Goal: Task Accomplishment & Management: Manage account settings

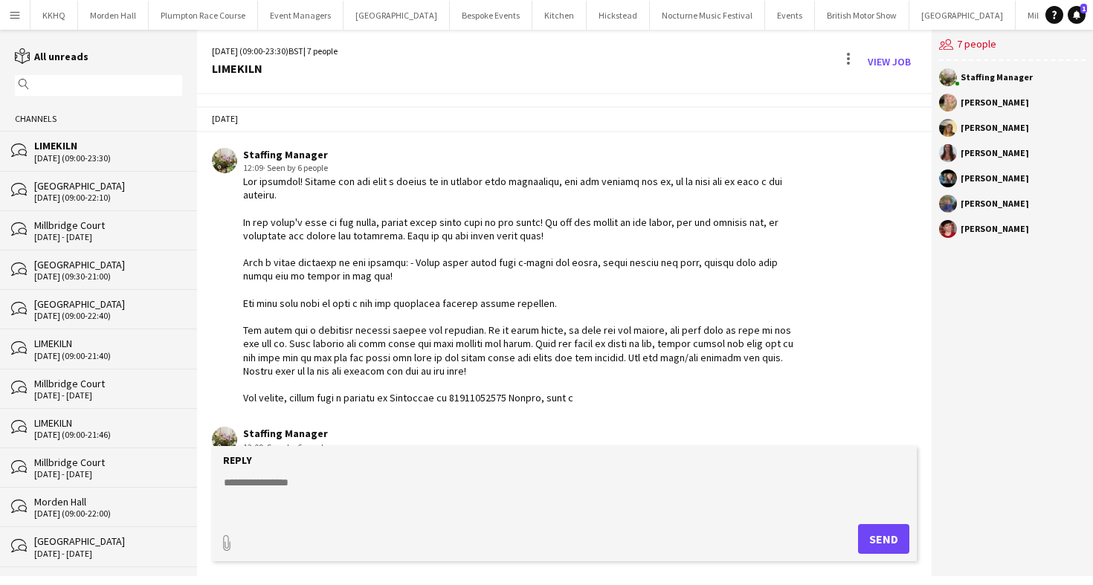
scroll to position [293, 0]
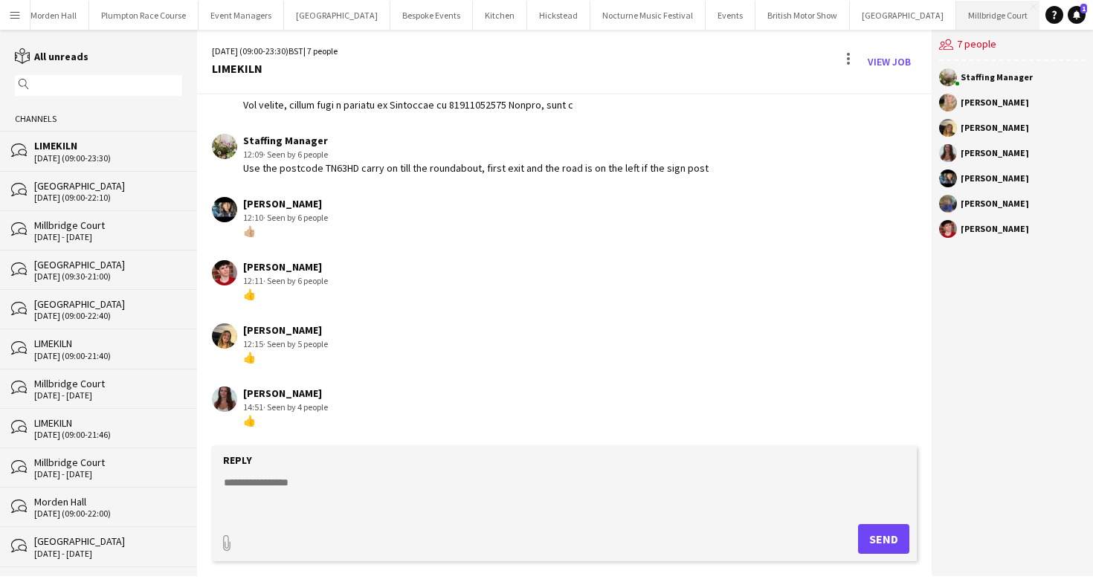
drag, startPoint x: 905, startPoint y: 13, endPoint x: 905, endPoint y: 25, distance: 11.9
click at [956, 13] on button "[GEOGRAPHIC_DATA]" at bounding box center [998, 15] width 84 height 29
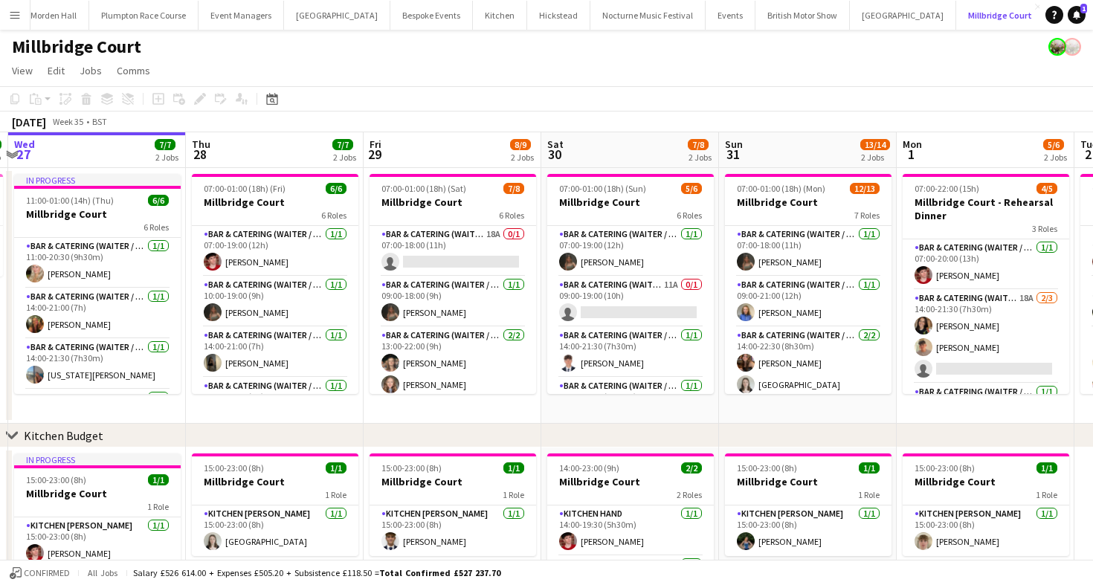
scroll to position [0, 587]
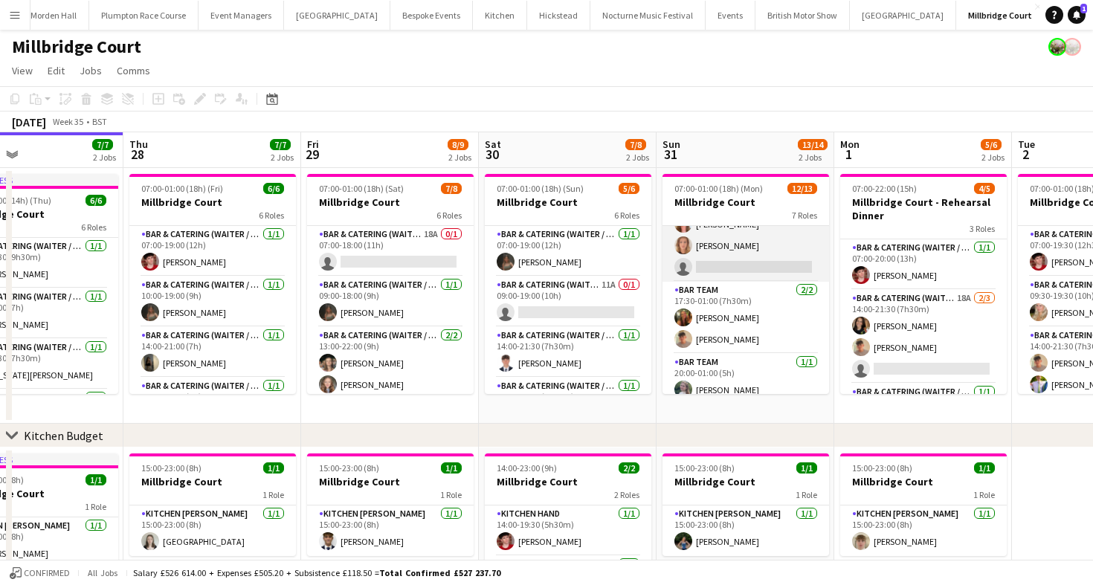
click at [727, 244] on app-card-role "Bar & Catering (Waiter / waitress) 27A [DATE] 17:30-23:30 (6h) [PERSON_NAME] [P…" at bounding box center [745, 223] width 166 height 115
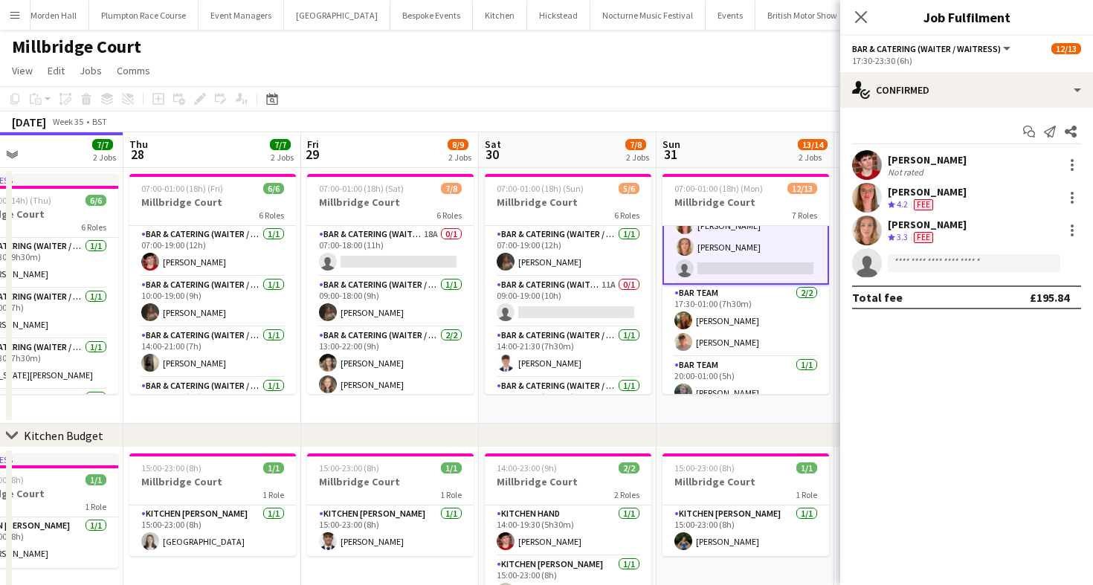
scroll to position [306, 0]
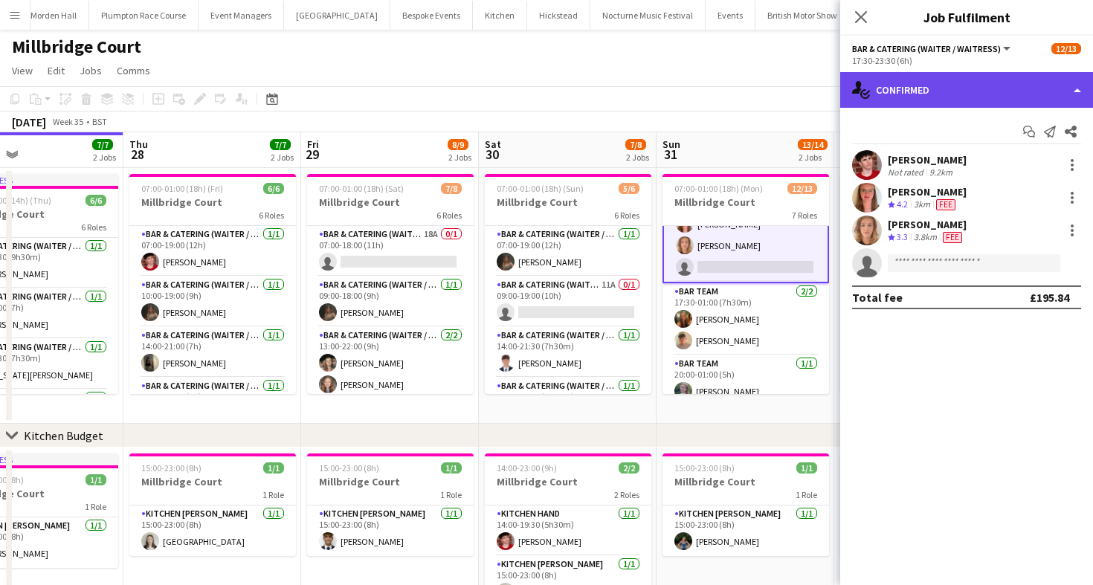
click at [928, 98] on div "single-neutral-actions-check-2 Confirmed" at bounding box center [966, 90] width 253 height 36
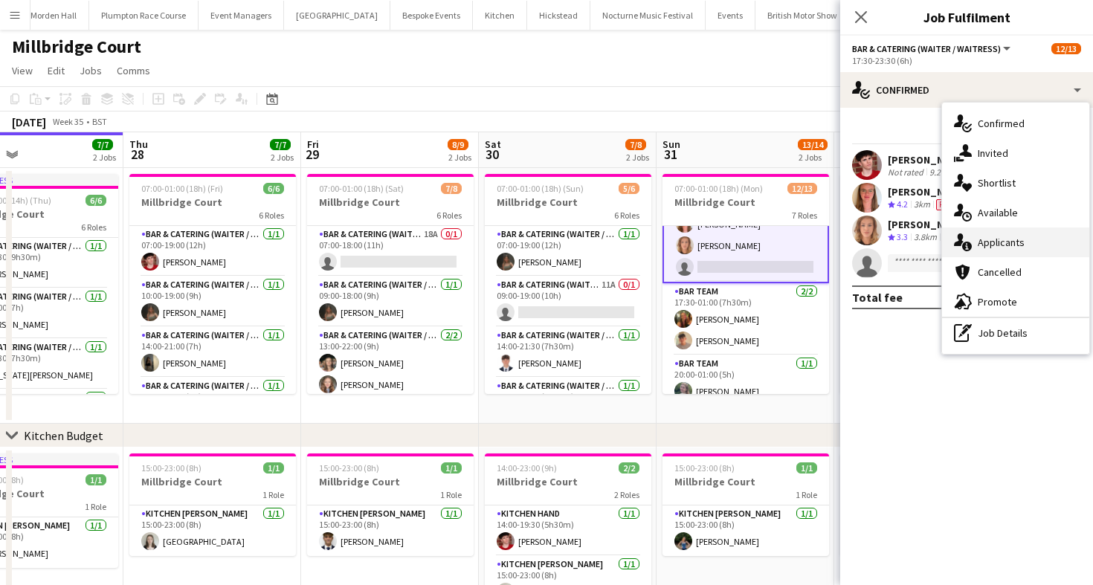
click at [998, 231] on div "single-neutral-actions-information Applicants" at bounding box center [1015, 242] width 147 height 30
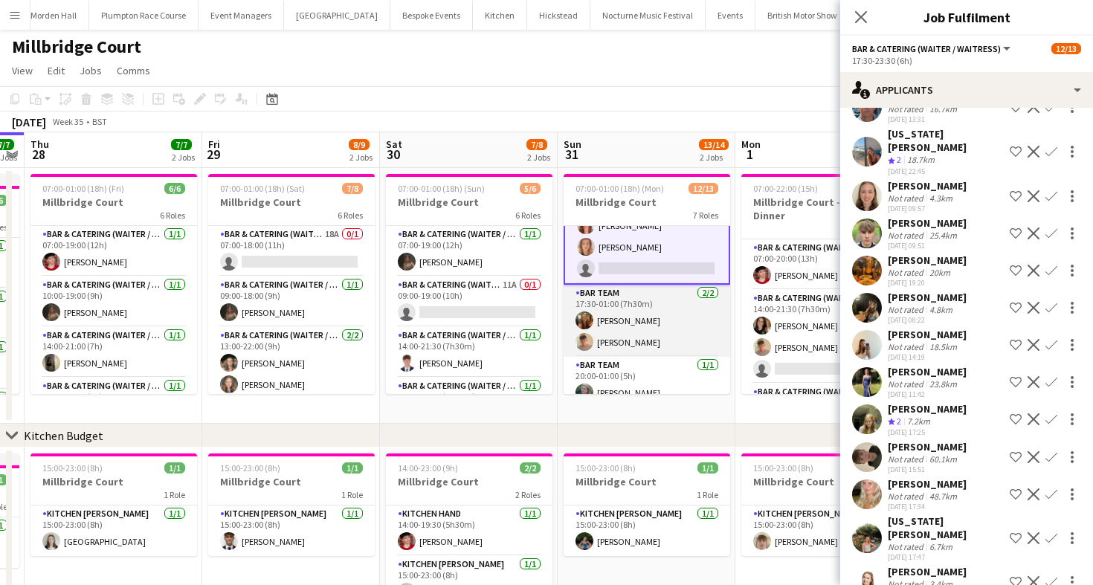
scroll to position [0, 442]
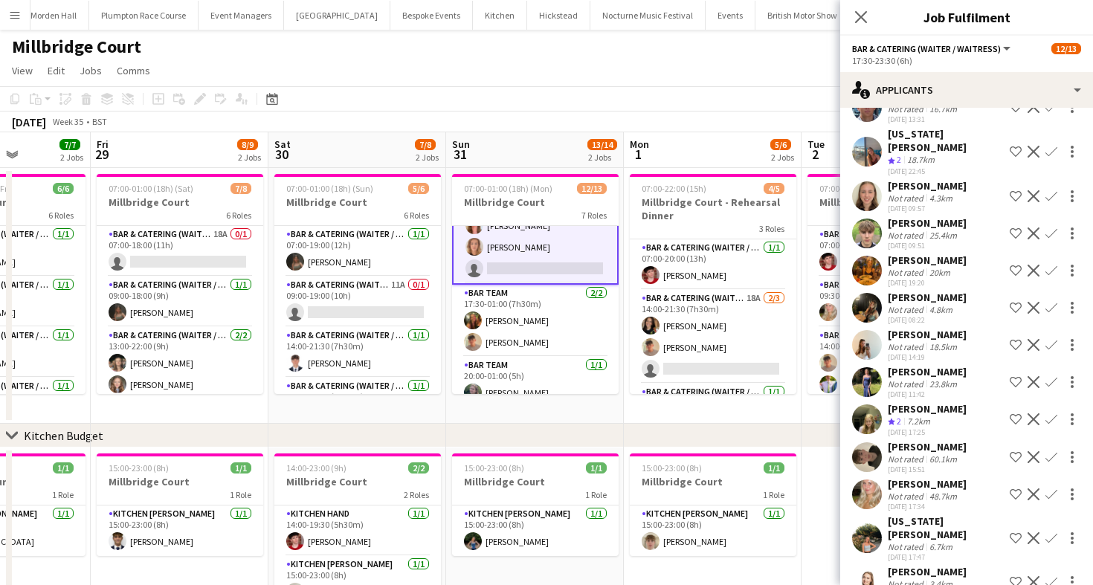
click at [934, 341] on div "18.5km" at bounding box center [942, 346] width 33 height 11
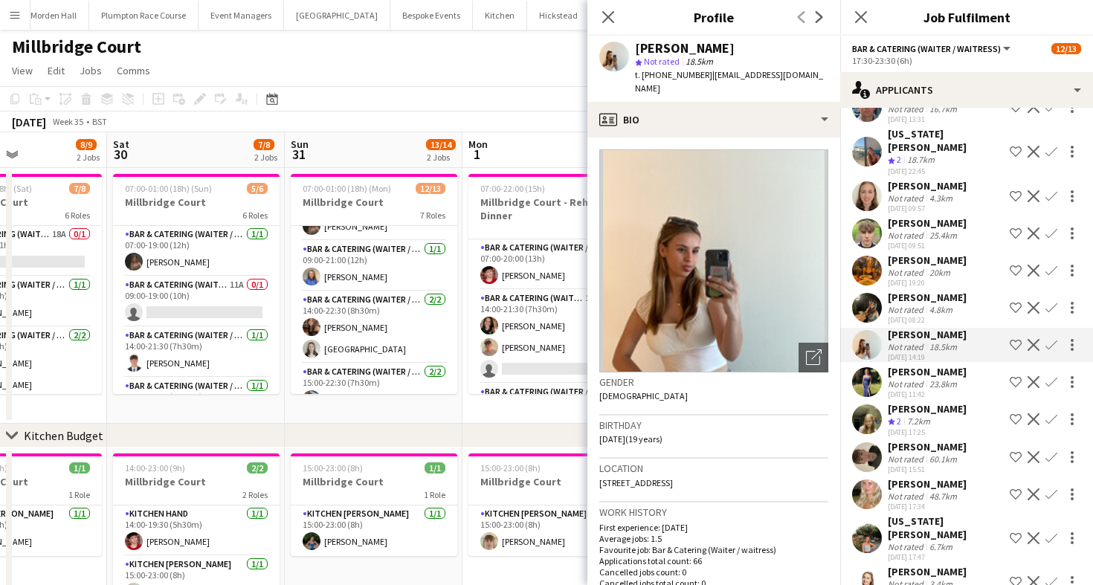
scroll to position [19, 0]
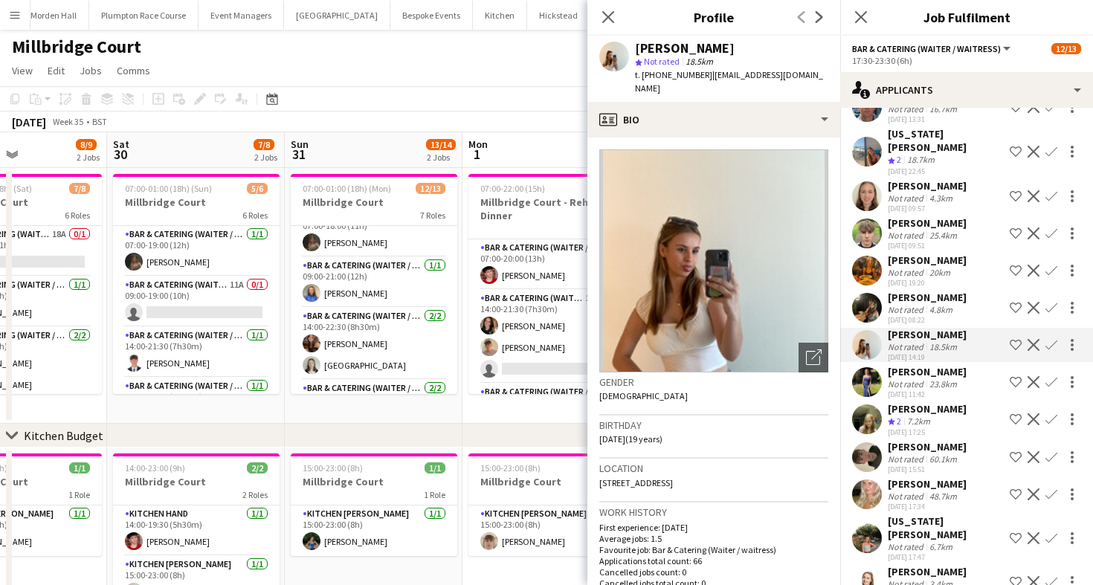
click at [1047, 339] on app-icon "Confirm" at bounding box center [1051, 345] width 12 height 12
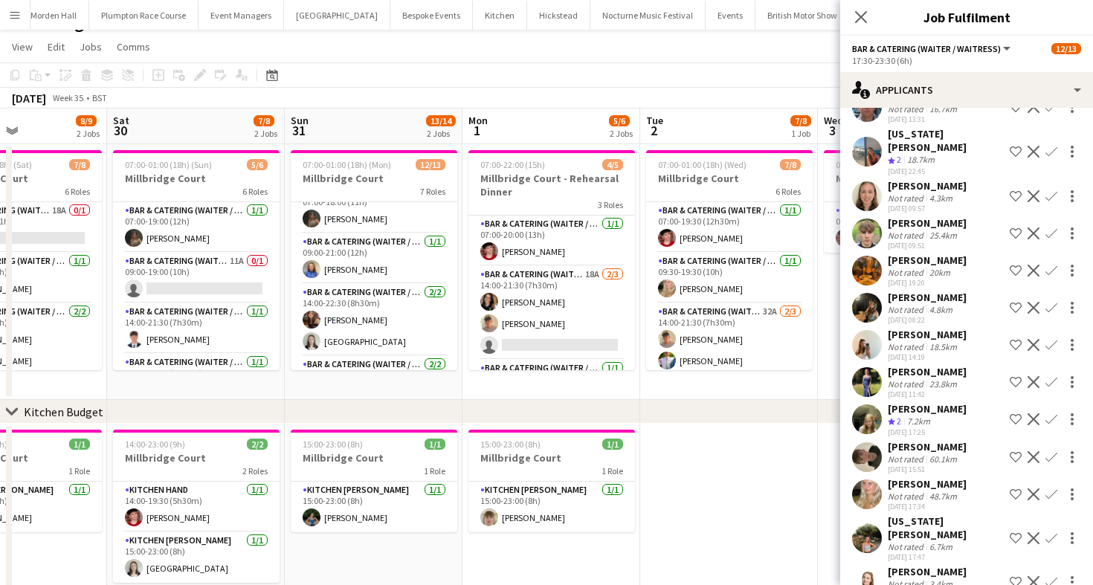
scroll to position [19, 0]
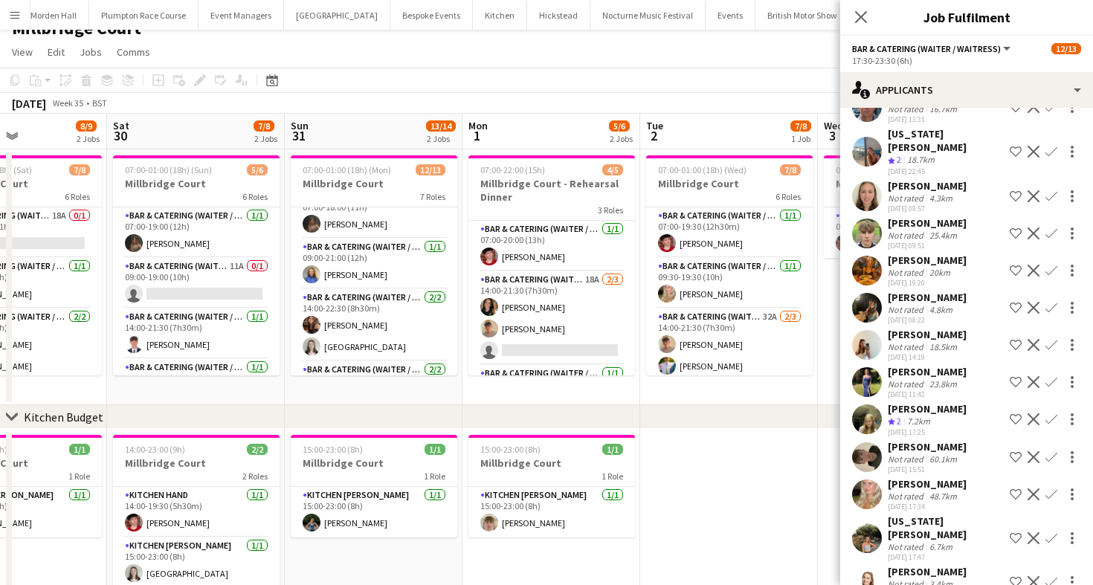
click at [1052, 339] on app-icon "Confirm" at bounding box center [1051, 345] width 12 height 12
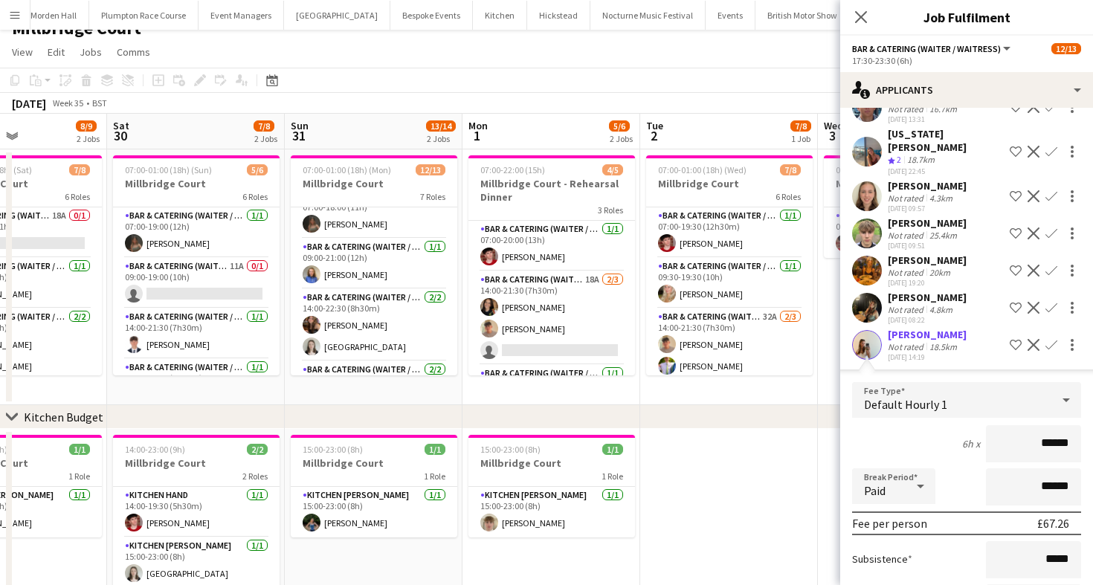
click at [926, 437] on div "6h x ******" at bounding box center [966, 443] width 229 height 37
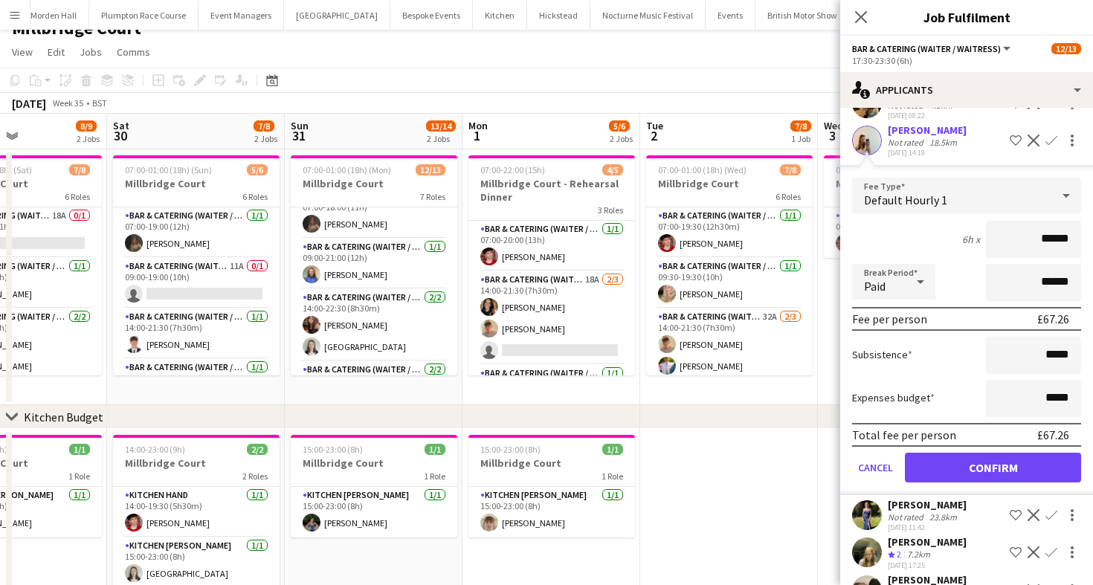
scroll to position [765, 0]
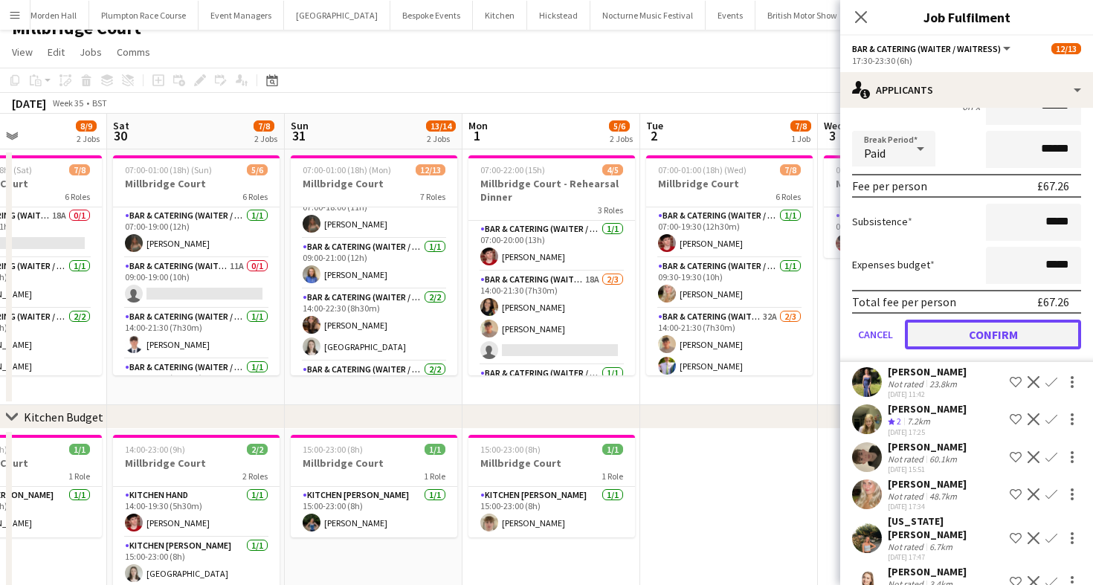
click at [964, 320] on button "Confirm" at bounding box center [993, 335] width 176 height 30
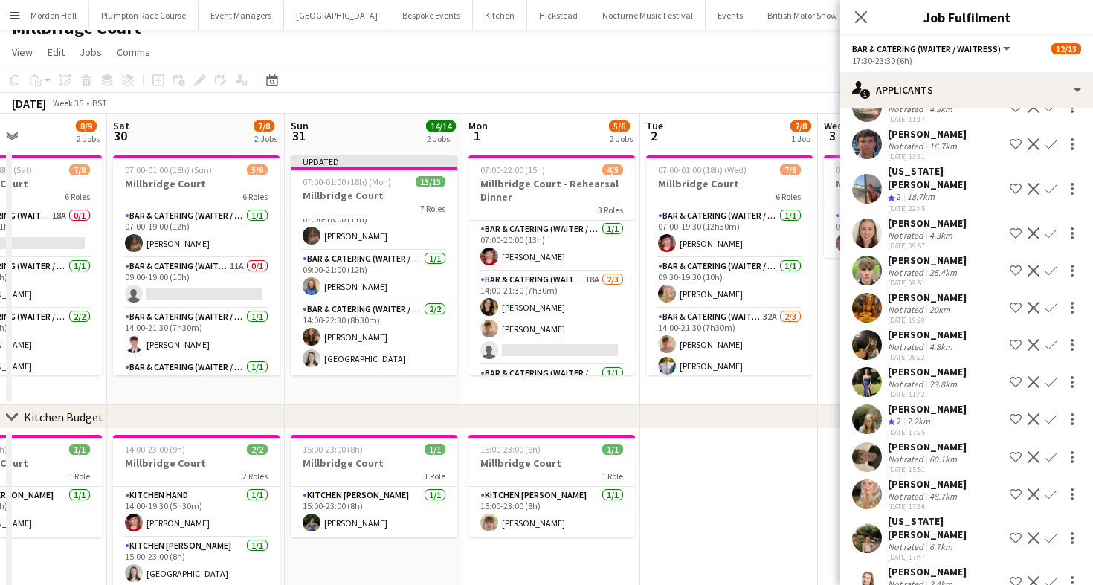
click at [651, 85] on app-toolbar "Copy Paste Paste Command V Paste with crew Command Shift V Paste linked Job [GE…" at bounding box center [546, 80] width 1093 height 25
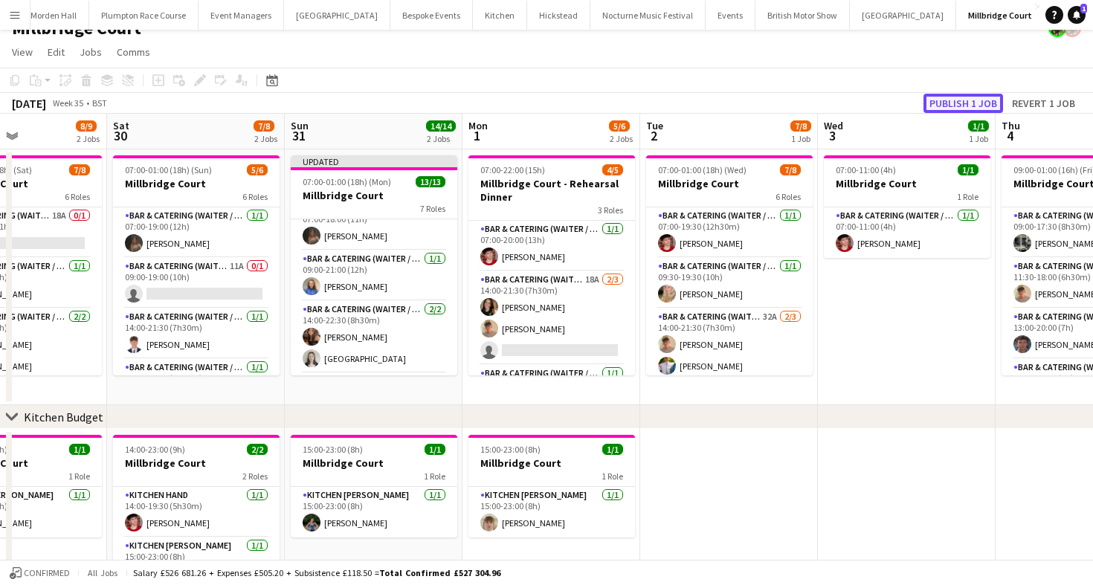
click at [969, 106] on button "Publish 1 job" at bounding box center [963, 103] width 80 height 19
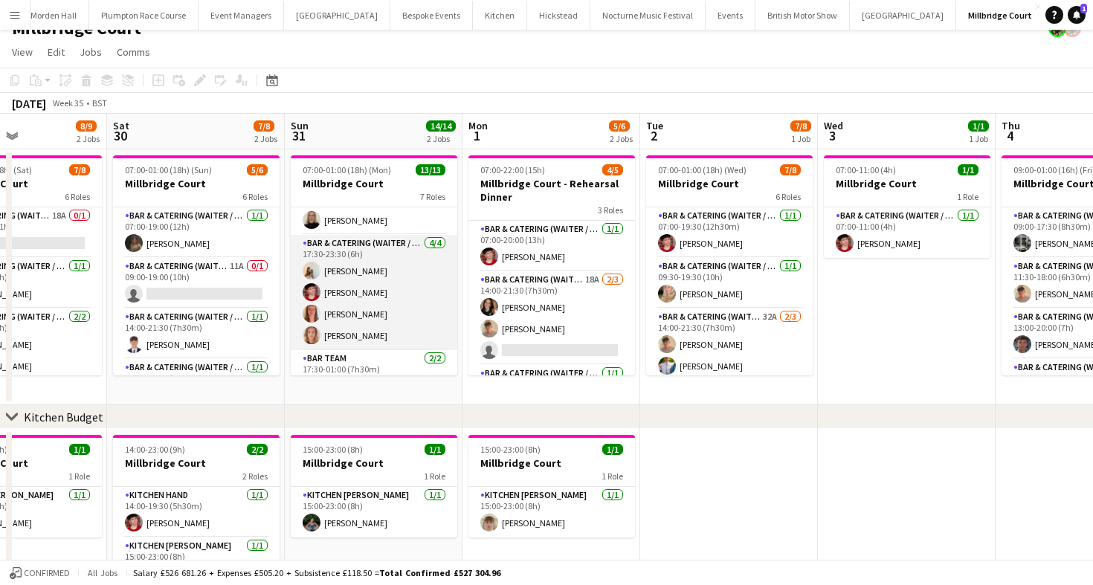
scroll to position [216, 0]
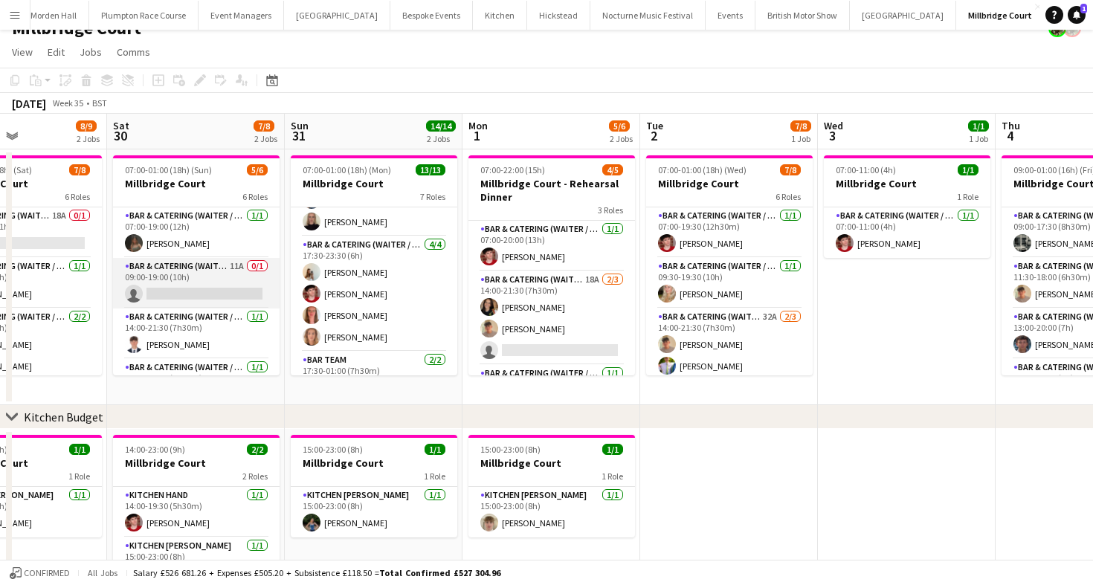
click at [187, 281] on app-card-role "Bar & Catering (Waiter / waitress) 11A 0/1 09:00-19:00 (10h) single-neutral-act…" at bounding box center [196, 283] width 166 height 51
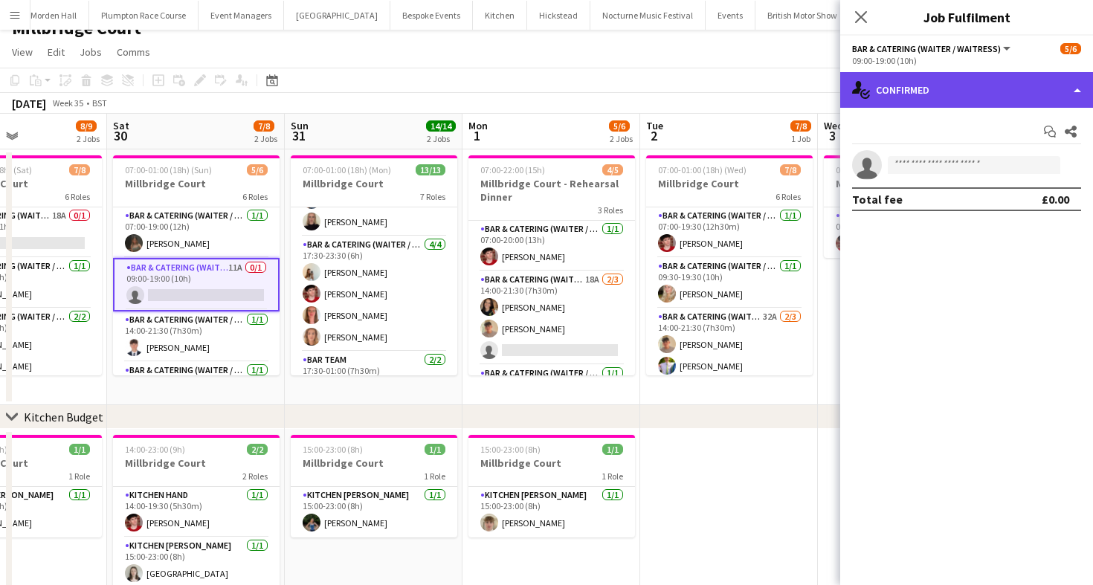
click at [891, 86] on div "single-neutral-actions-check-2 Confirmed" at bounding box center [966, 90] width 253 height 36
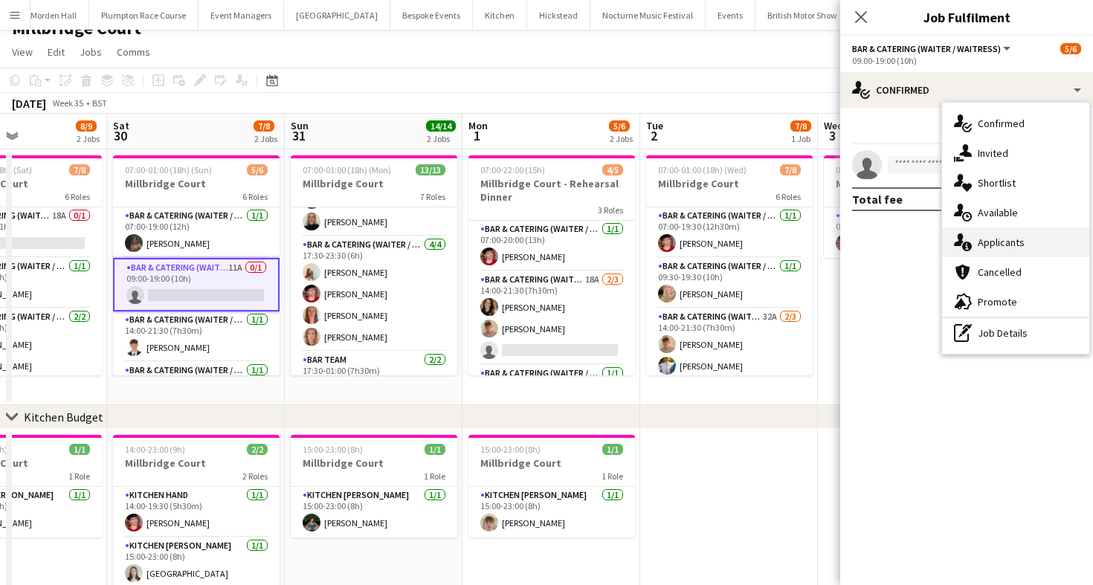
click at [1015, 246] on div "single-neutral-actions-information Applicants" at bounding box center [1015, 242] width 147 height 30
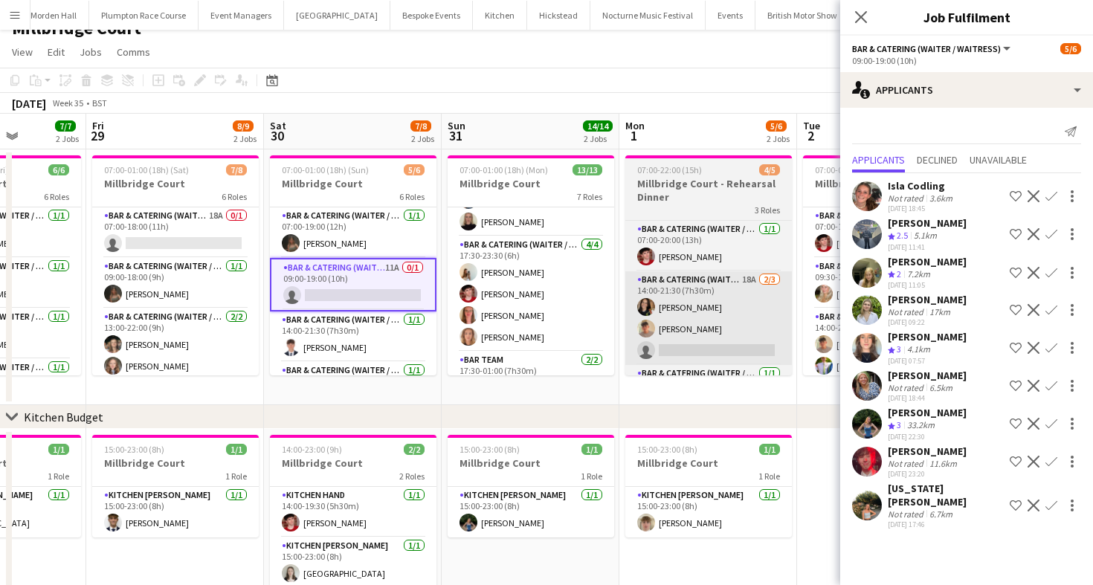
scroll to position [0, 387]
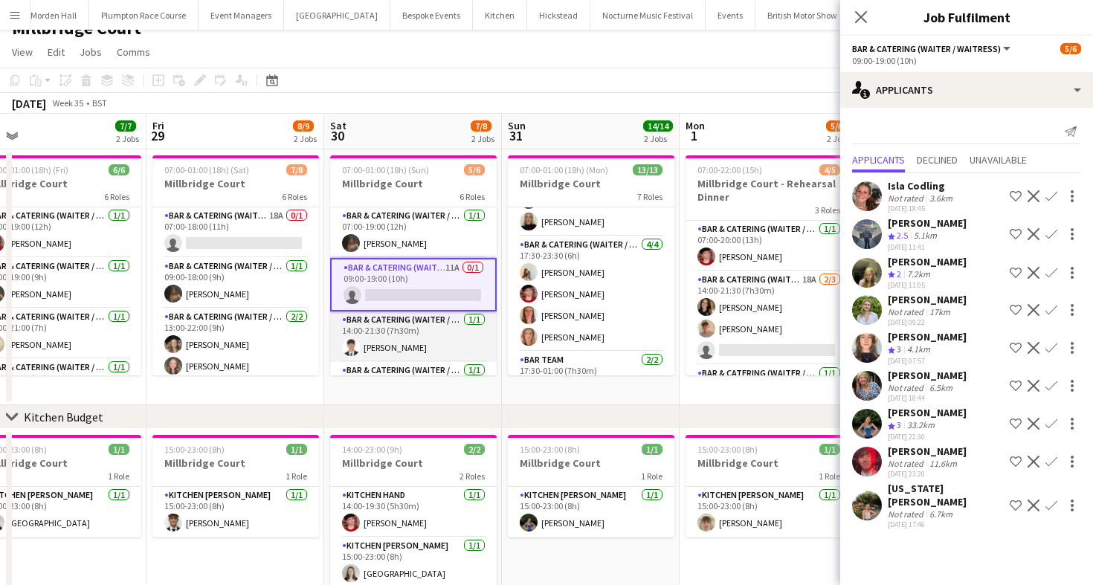
click at [424, 327] on app-card-role "Bar & Catering (Waiter / waitress) [DATE] 14:00-21:30 (7h30m) [PERSON_NAME]" at bounding box center [413, 336] width 166 height 51
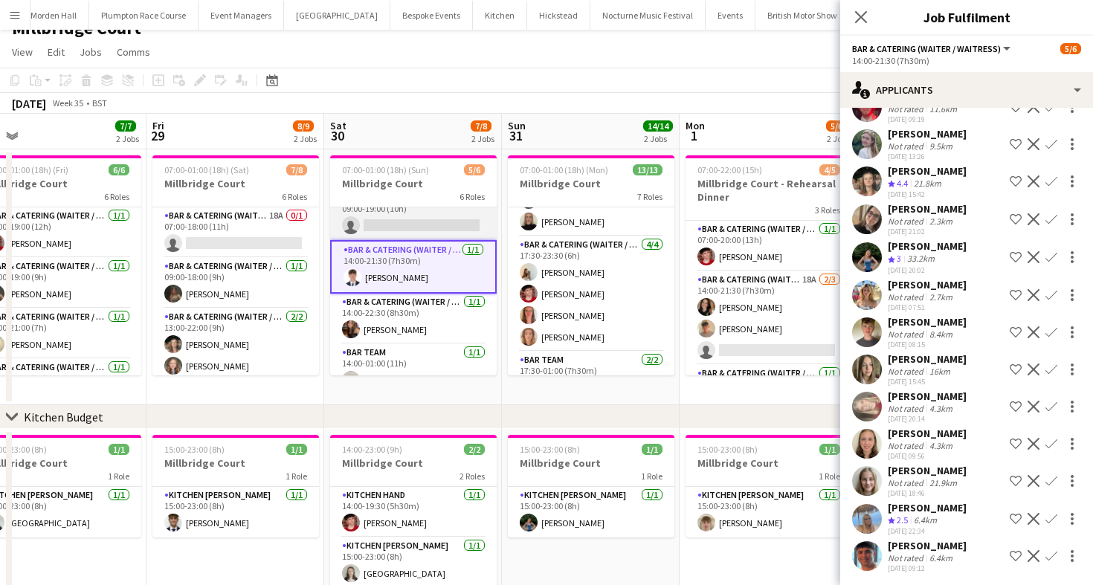
scroll to position [25, 0]
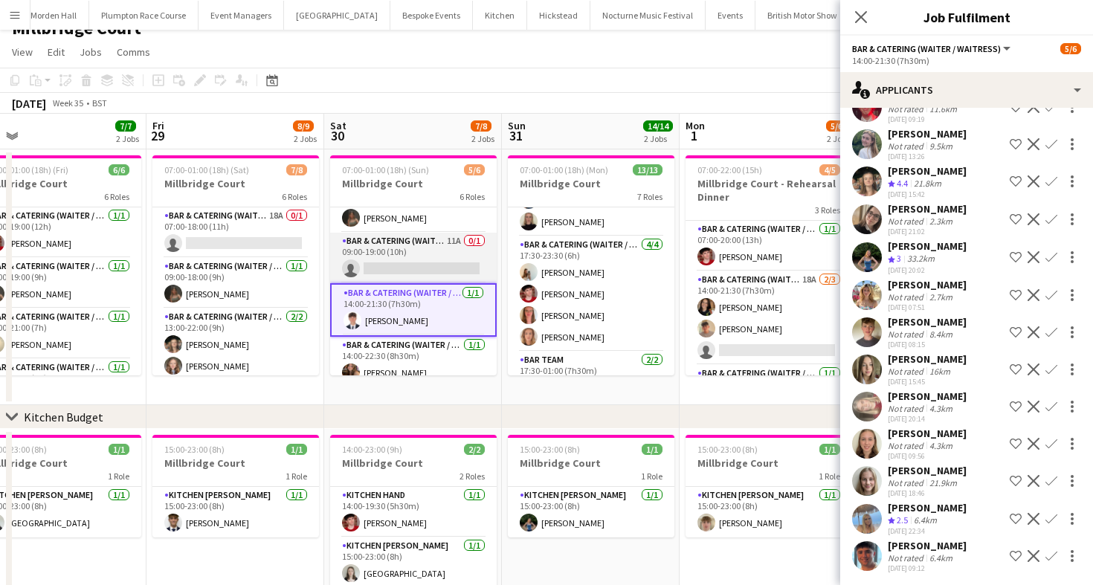
click at [372, 242] on app-card-role "Bar & Catering (Waiter / waitress) 11A 0/1 09:00-19:00 (10h) single-neutral-act…" at bounding box center [413, 258] width 166 height 51
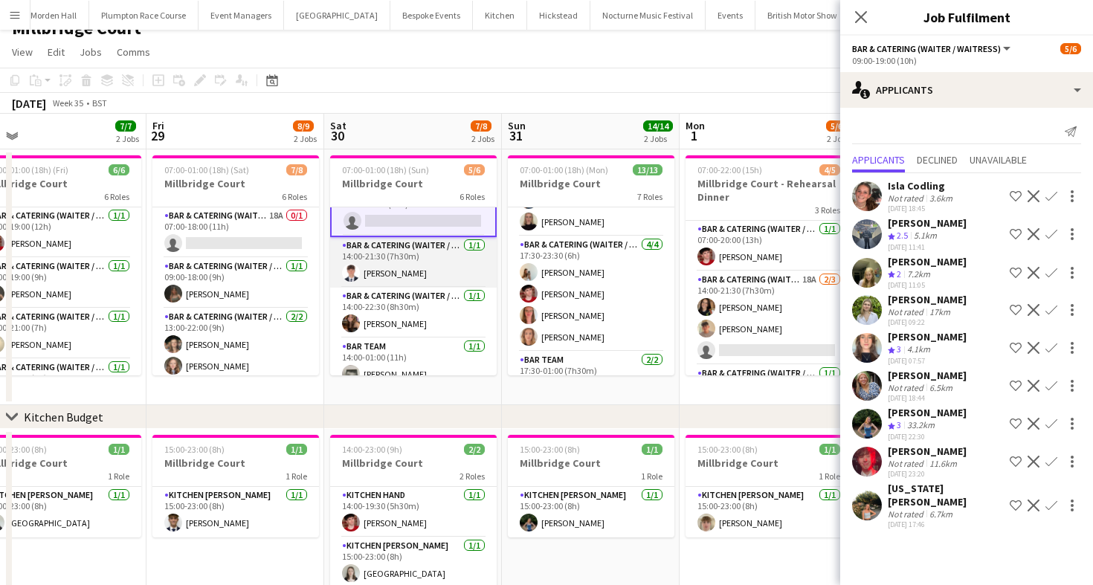
scroll to position [138, 0]
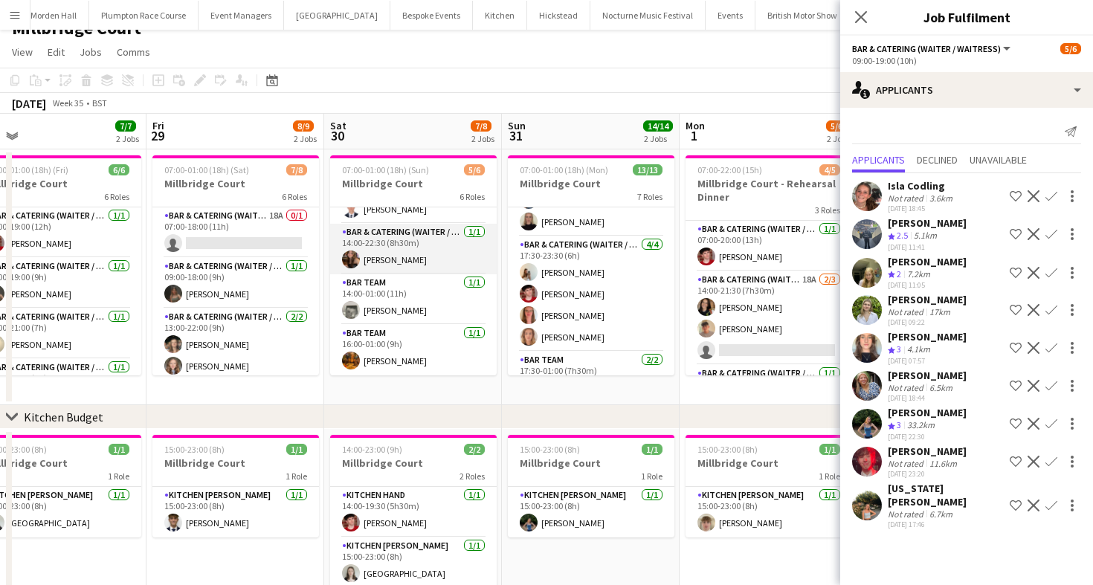
click at [413, 241] on app-card-role "Bar & Catering (Waiter / waitress) [DATE] 14:00-22:30 (8h30m) [PERSON_NAME]" at bounding box center [413, 249] width 166 height 51
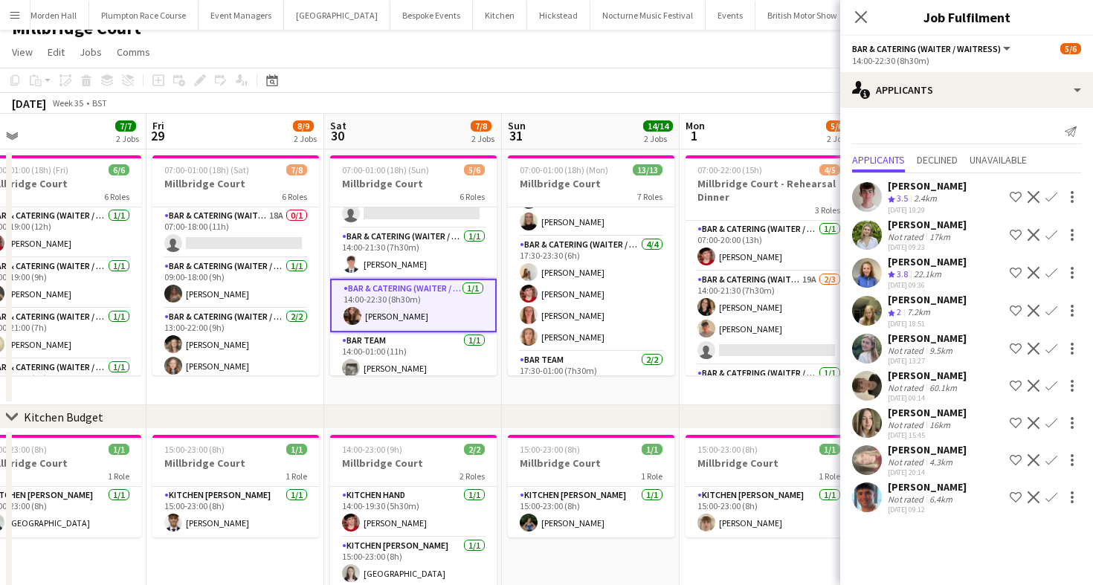
scroll to position [0, 0]
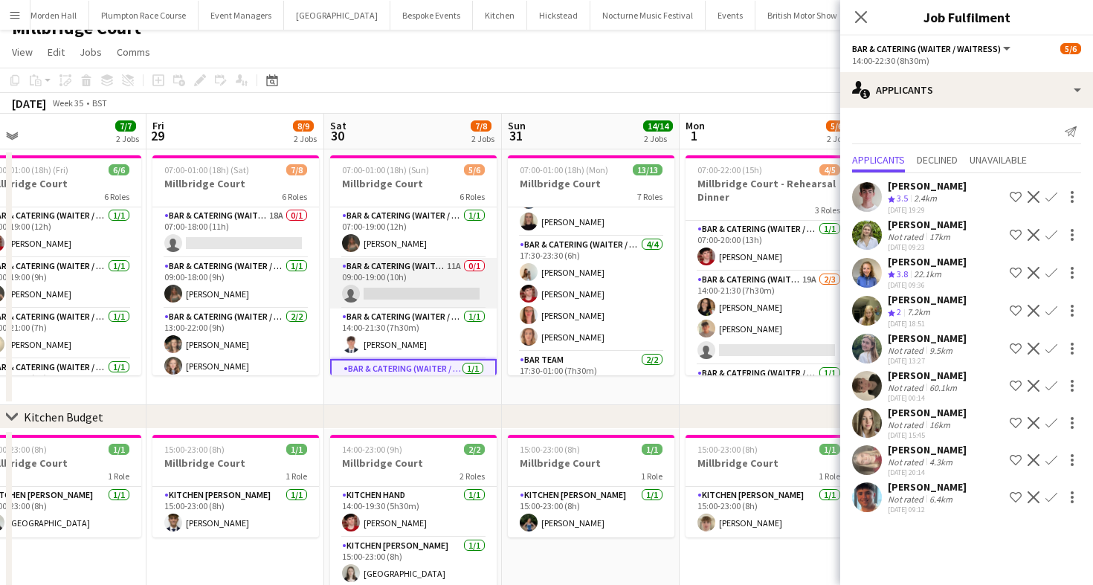
click at [418, 284] on app-card-role "Bar & Catering (Waiter / waitress) 11A 0/1 09:00-19:00 (10h) single-neutral-act…" at bounding box center [413, 283] width 166 height 51
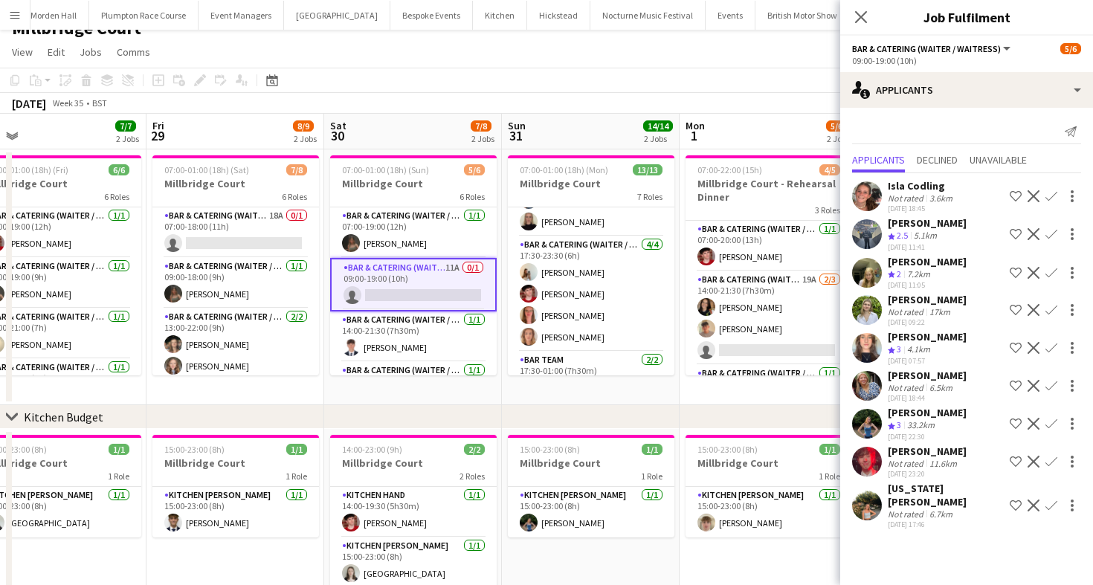
click at [1009, 114] on div "Send notification Applicants Declined Unavailable Isla Codling Not rated 3.6km …" at bounding box center [966, 326] width 253 height 436
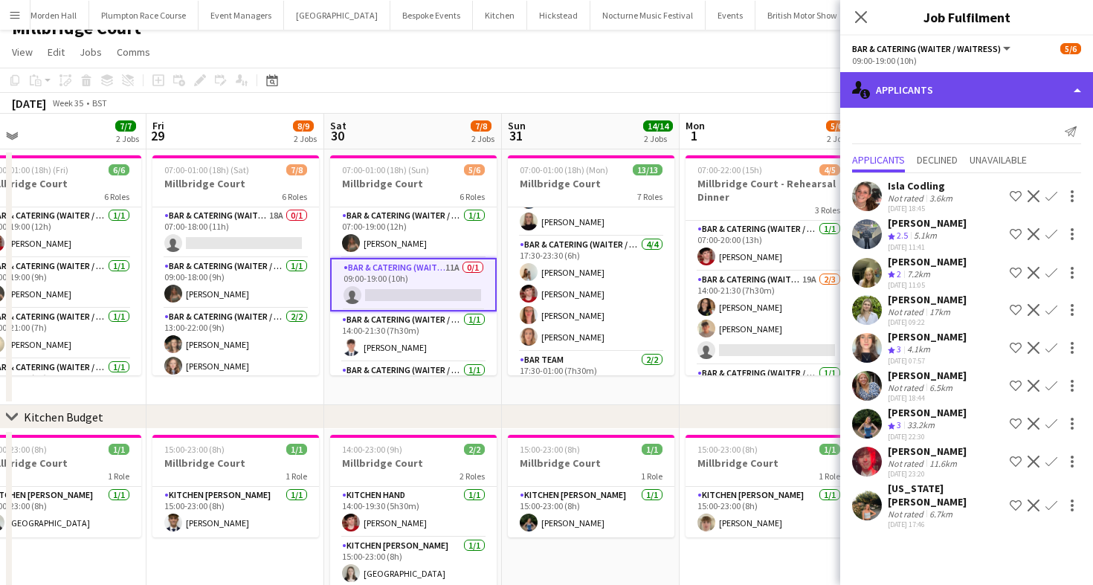
click at [999, 101] on div "single-neutral-actions-information Applicants" at bounding box center [966, 90] width 253 height 36
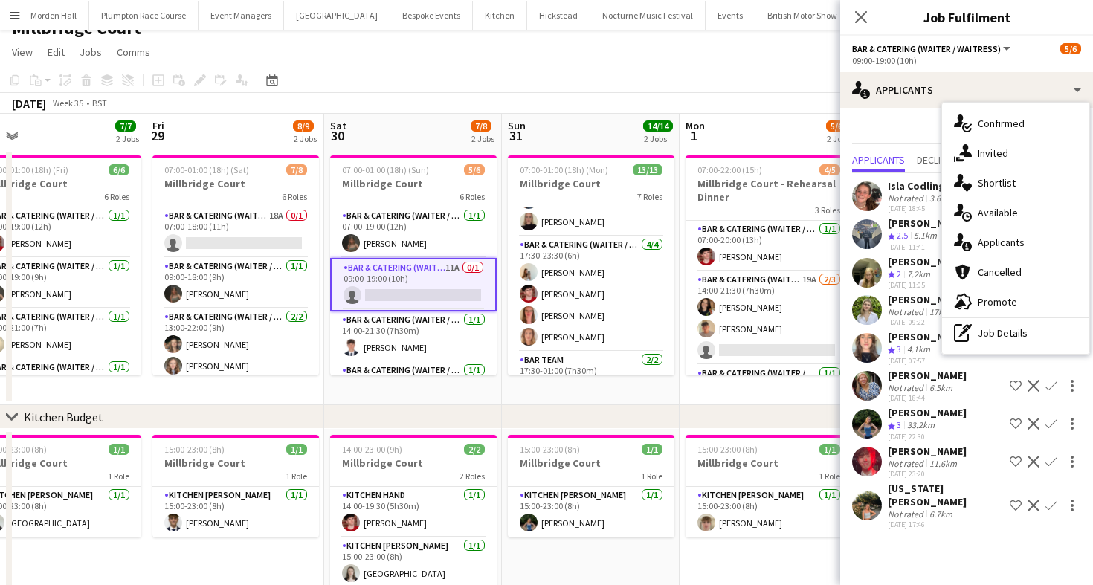
click at [751, 94] on div "[DATE] Week 35 • BST" at bounding box center [546, 103] width 1093 height 21
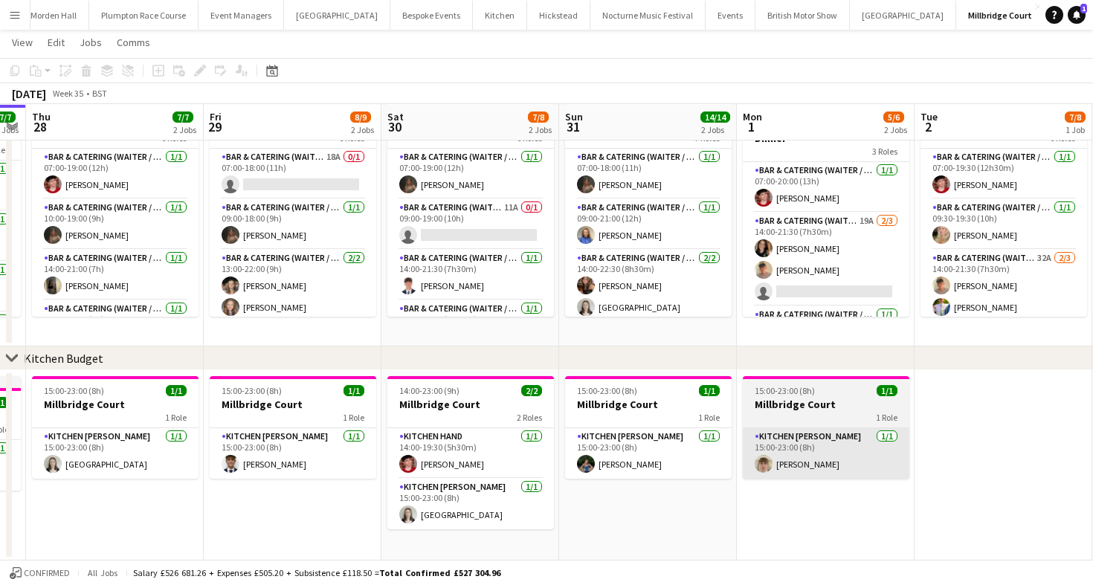
scroll to position [0, 588]
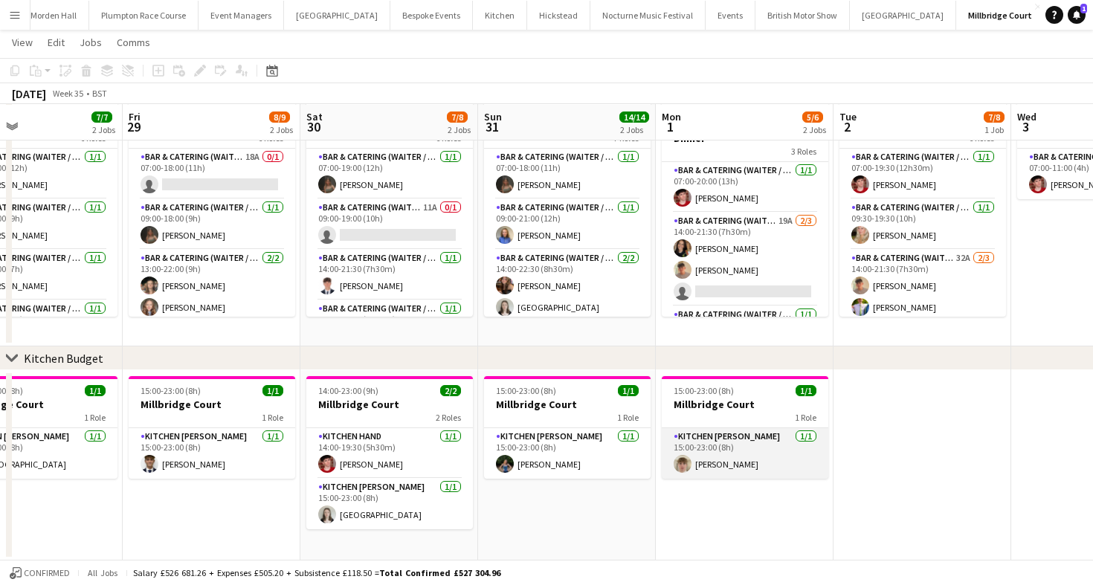
click at [716, 459] on app-card-role "Kitchen [PERSON_NAME] [DATE] 15:00-23:00 (8h) [PERSON_NAME]" at bounding box center [745, 453] width 166 height 51
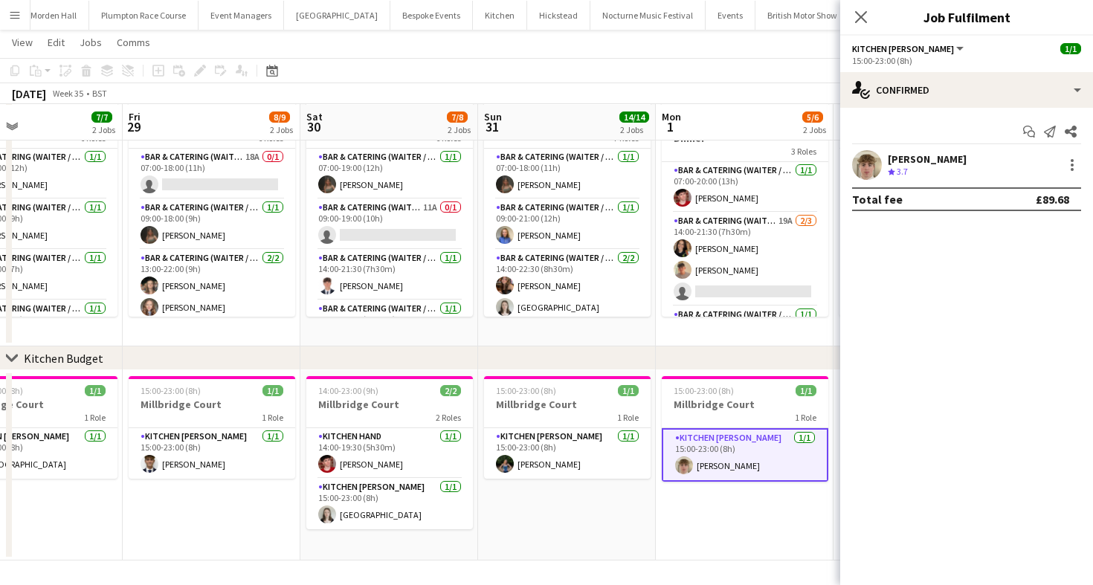
click at [725, 74] on app-toolbar "Copy Paste Paste Command V Paste with crew Command Shift V Paste linked Job [GE…" at bounding box center [546, 70] width 1093 height 25
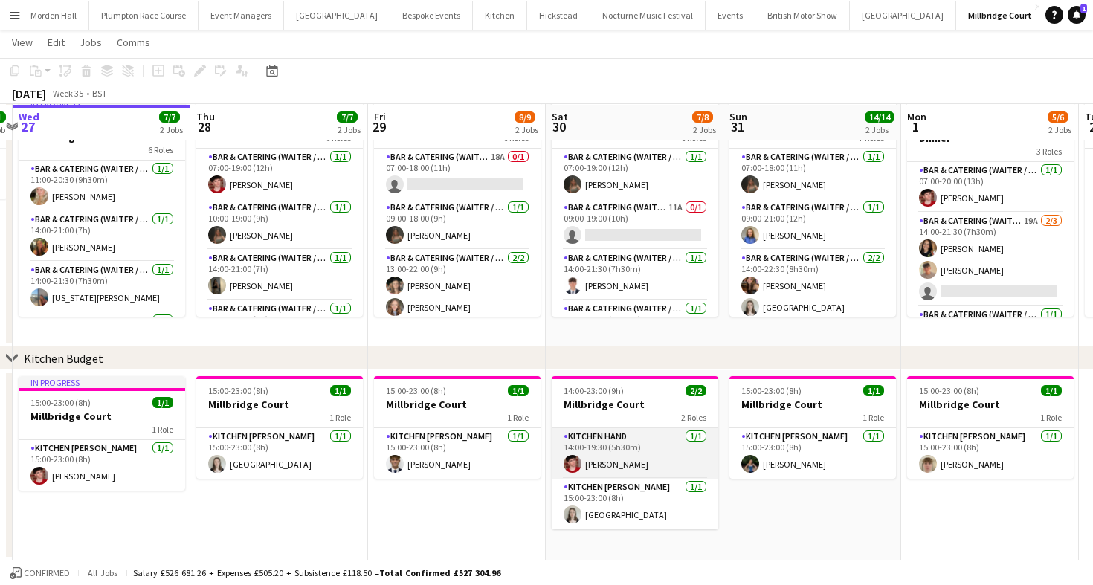
scroll to position [0, 348]
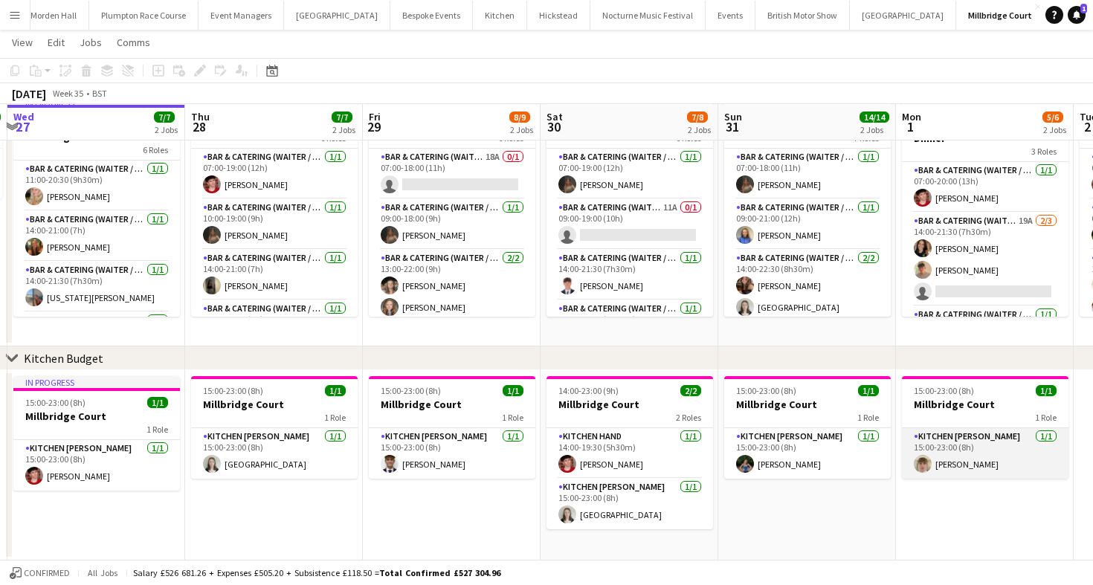
click at [1009, 473] on app-card-role "Kitchen [PERSON_NAME] [DATE] 15:00-23:00 (8h) [PERSON_NAME]" at bounding box center [985, 453] width 166 height 51
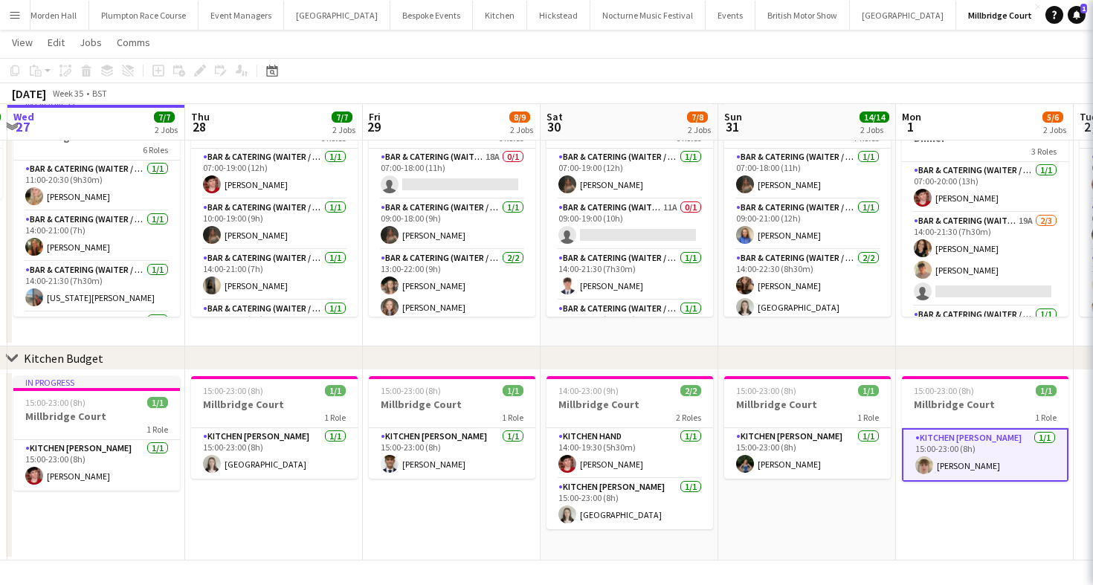
scroll to position [0, 349]
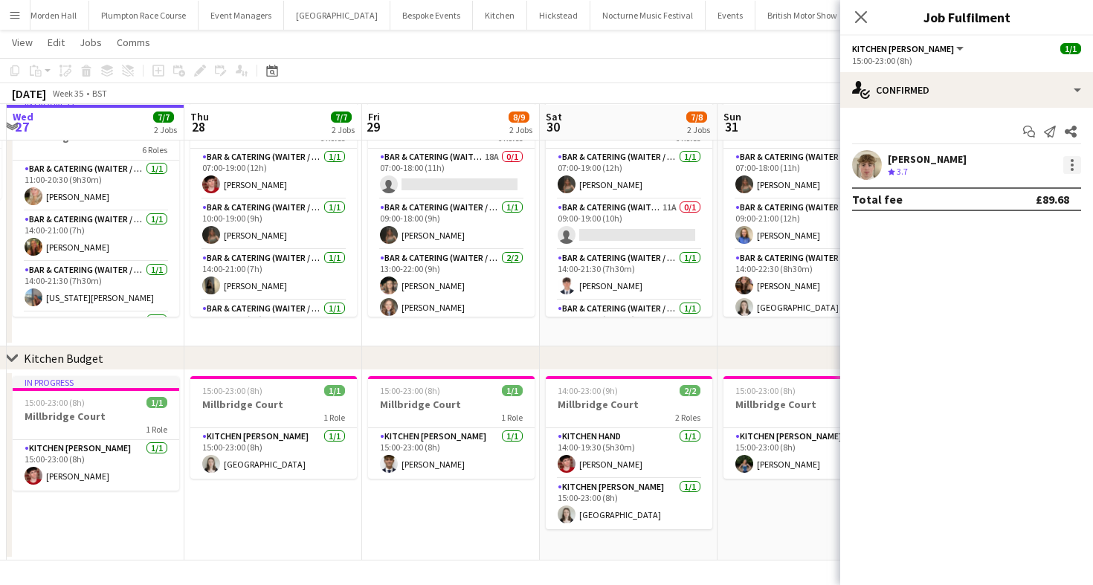
click at [1070, 164] on div at bounding box center [1071, 165] width 3 height 3
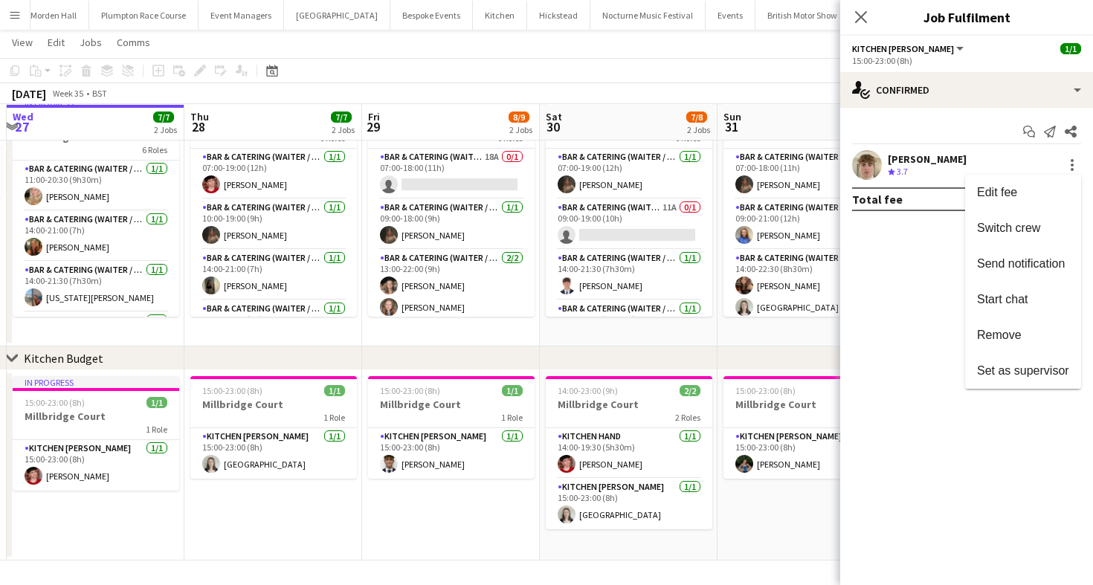
click at [729, 91] on div at bounding box center [546, 292] width 1093 height 585
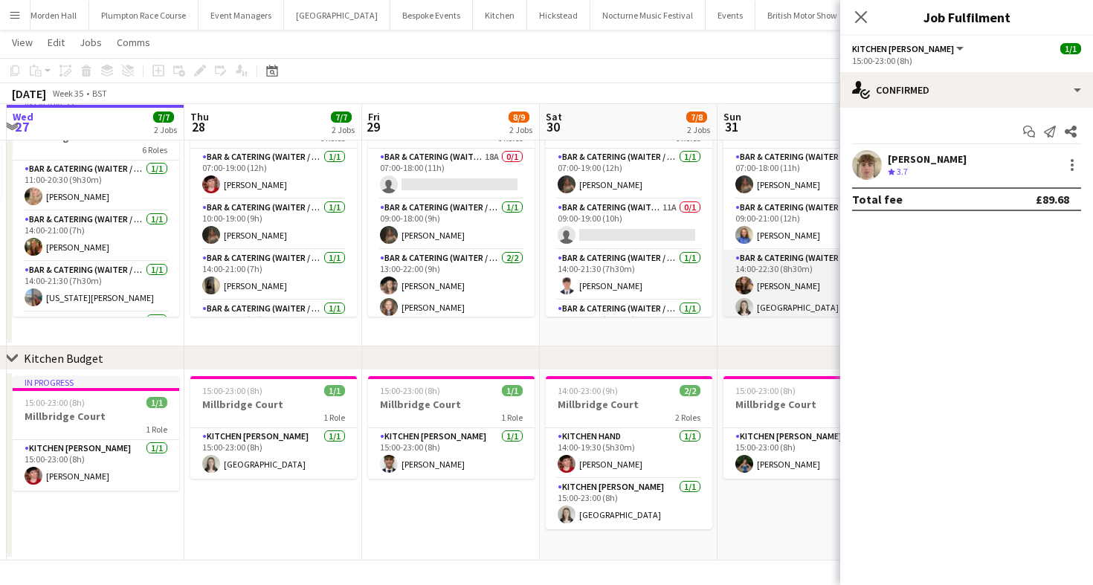
scroll to position [1, 0]
click at [858, 25] on app-icon "Close pop-in" at bounding box center [861, 18] width 22 height 22
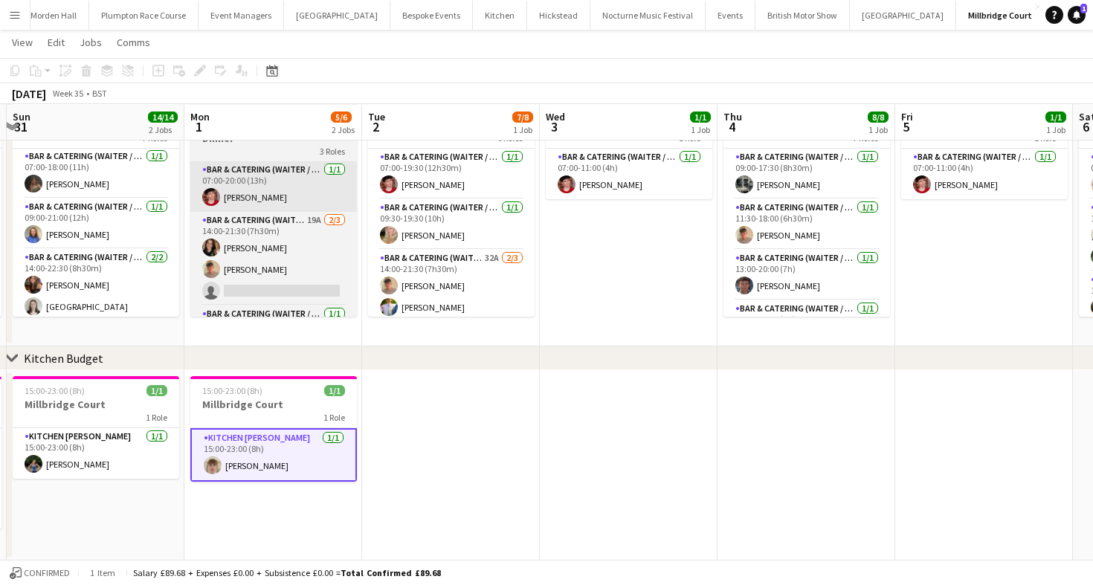
scroll to position [0, 473]
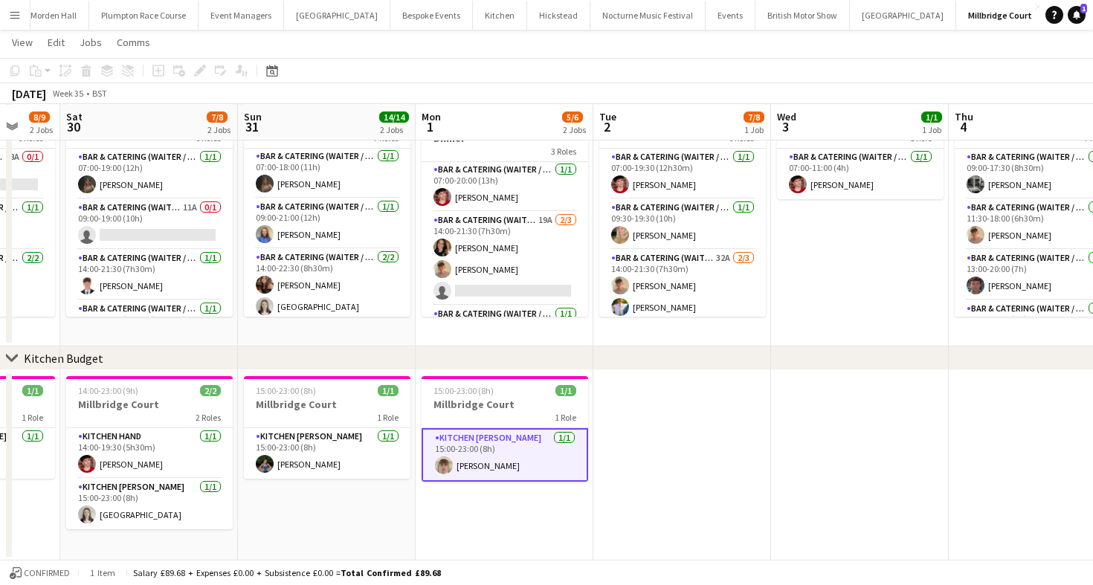
click at [465, 440] on app-card-role "Kitchen [PERSON_NAME] [DATE] 15:00-23:00 (8h) [PERSON_NAME]" at bounding box center [504, 455] width 166 height 54
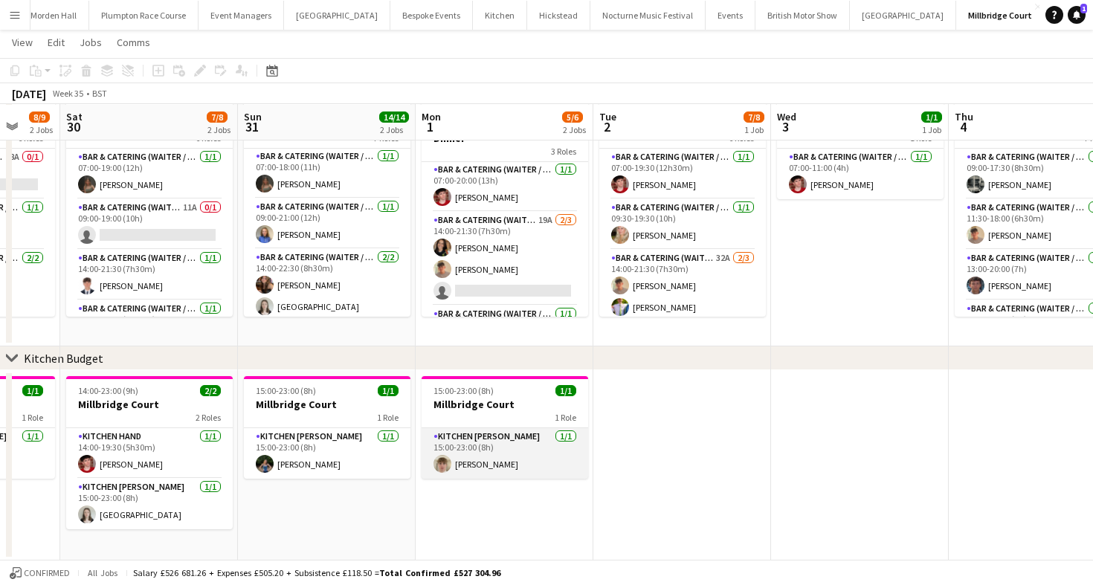
click at [528, 453] on app-card-role "Kitchen [PERSON_NAME] [DATE] 15:00-23:00 (8h) [PERSON_NAME]" at bounding box center [504, 453] width 166 height 51
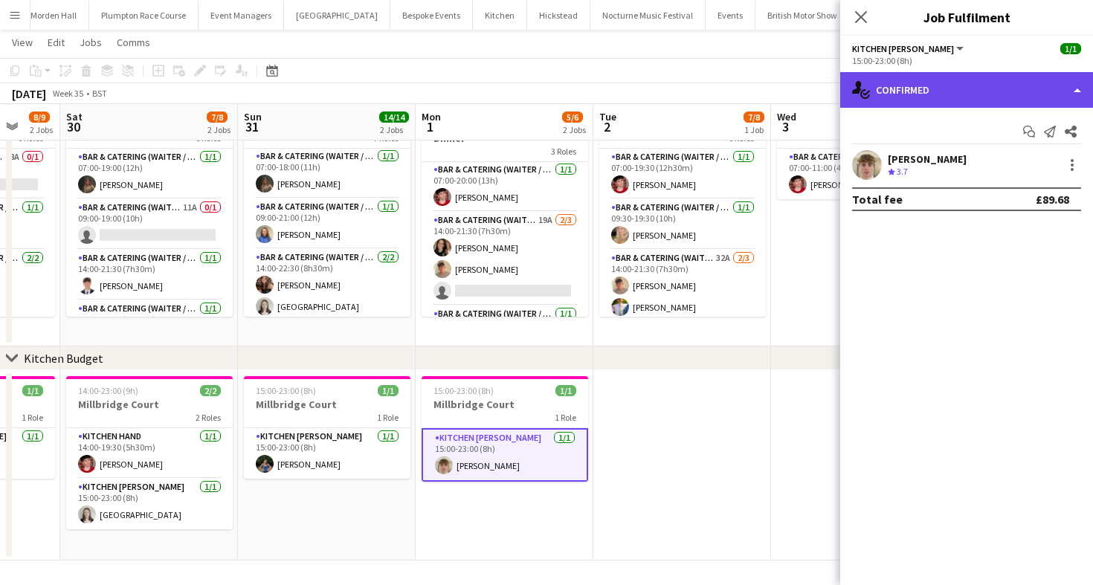
click at [933, 102] on div "single-neutral-actions-check-2 Confirmed" at bounding box center [966, 90] width 253 height 36
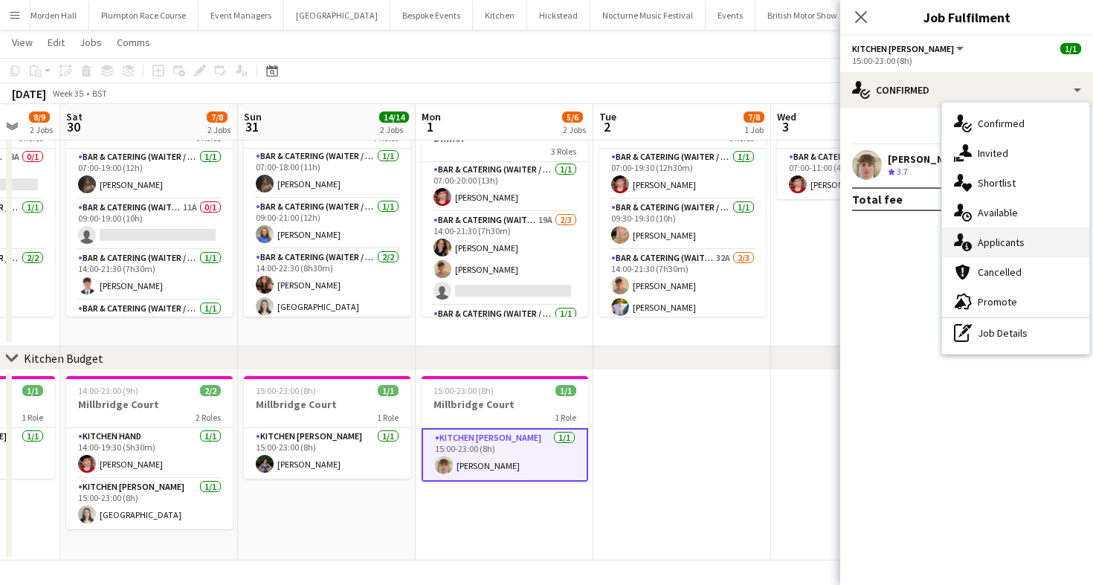
click at [1024, 248] on div "single-neutral-actions-information Applicants" at bounding box center [1015, 242] width 147 height 30
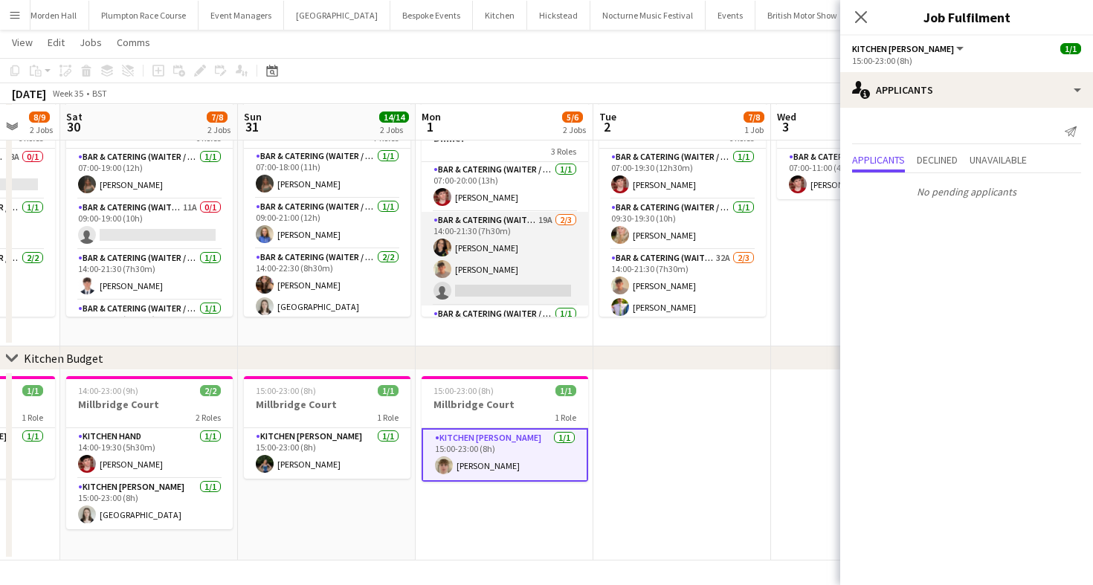
click at [536, 262] on app-card-role "Bar & Catering (Waiter / waitress) 19A [DATE] 14:00-21:30 (7h30m) [PERSON_NAME]…" at bounding box center [504, 259] width 166 height 94
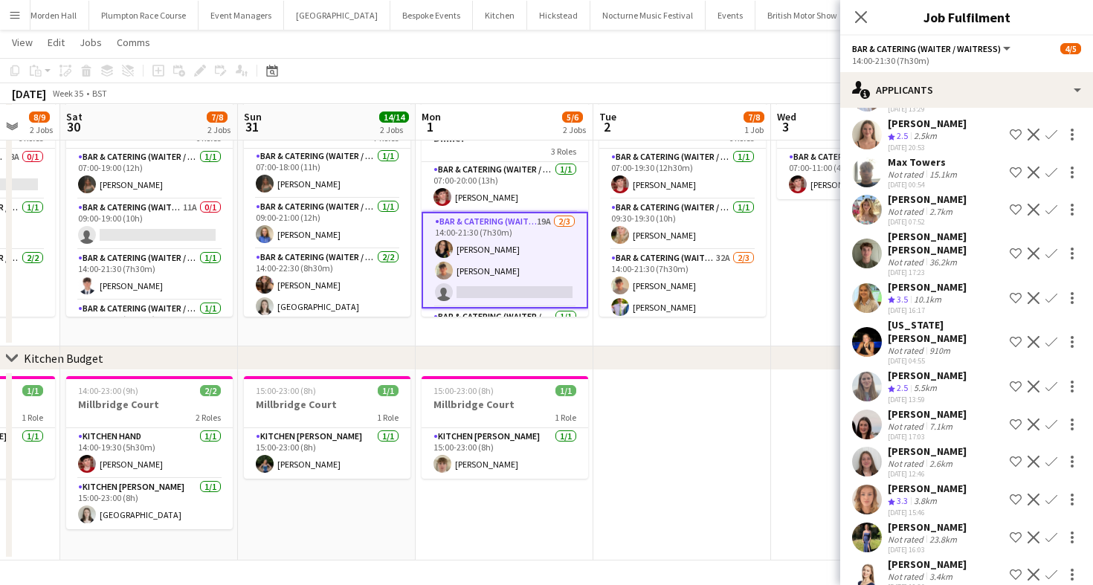
scroll to position [254, 0]
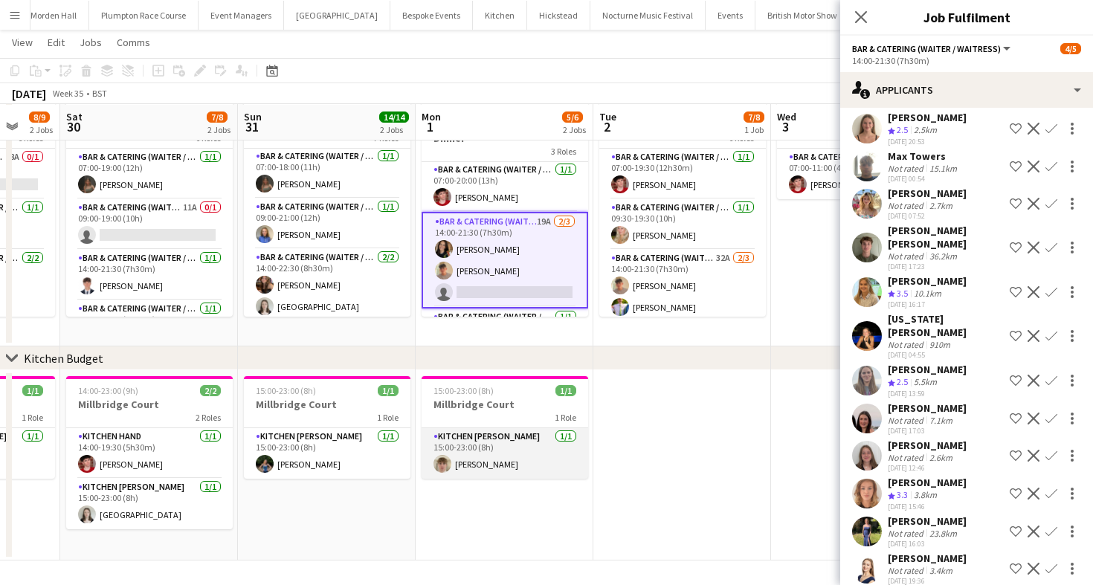
click at [511, 459] on app-card-role "Kitchen [PERSON_NAME] [DATE] 15:00-23:00 (8h) [PERSON_NAME]" at bounding box center [504, 453] width 166 height 51
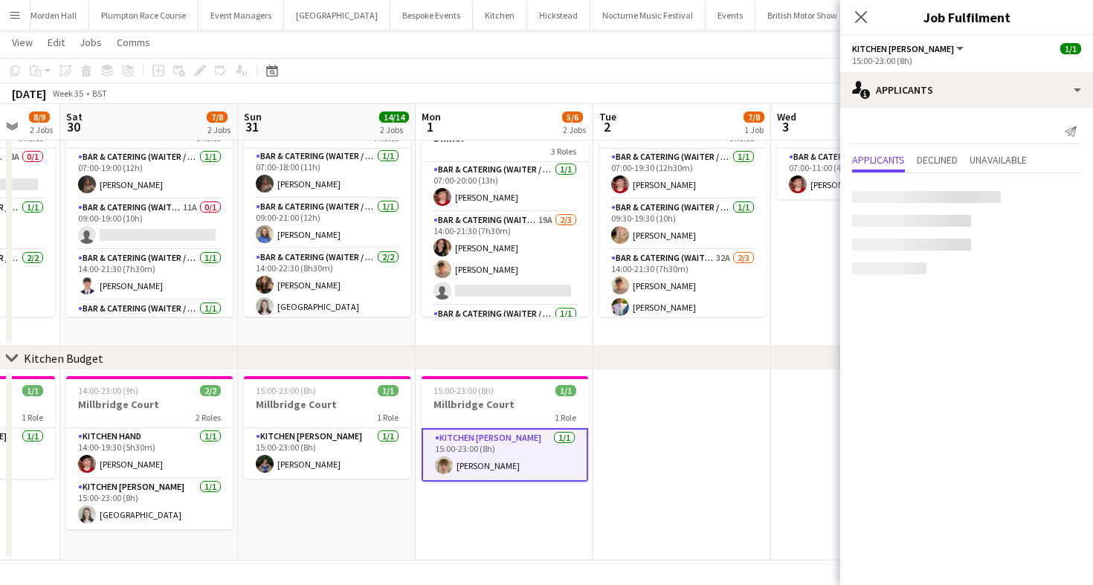
scroll to position [0, 0]
click at [929, 36] on app-options-switcher "Kitchen [PERSON_NAME] All roles Kitchen [PERSON_NAME] [DATE] 15:00-23:00 (8h)" at bounding box center [966, 54] width 253 height 36
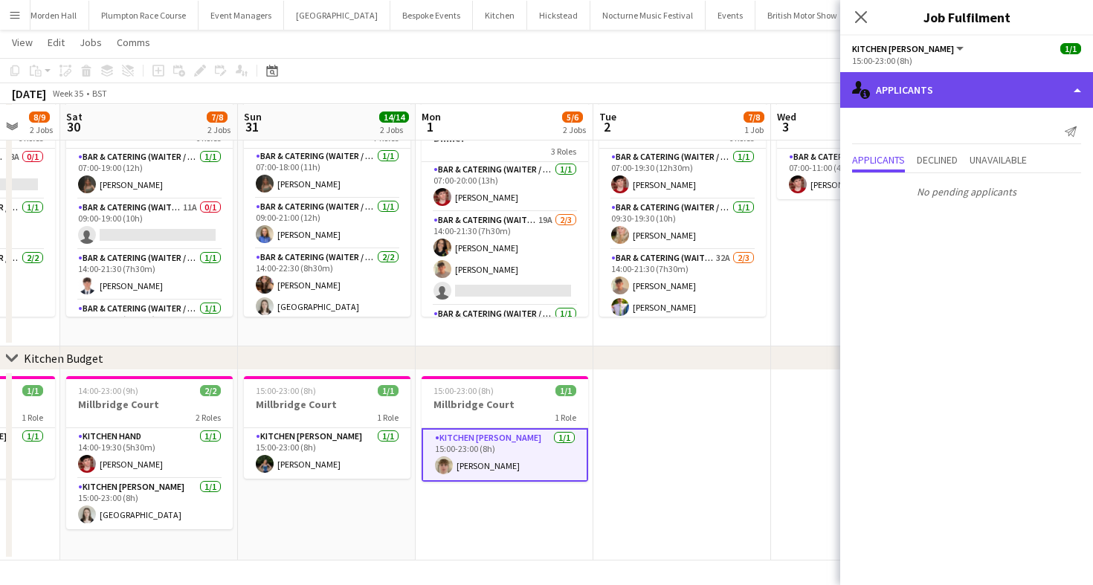
click at [929, 81] on div "single-neutral-actions-information Applicants" at bounding box center [966, 90] width 253 height 36
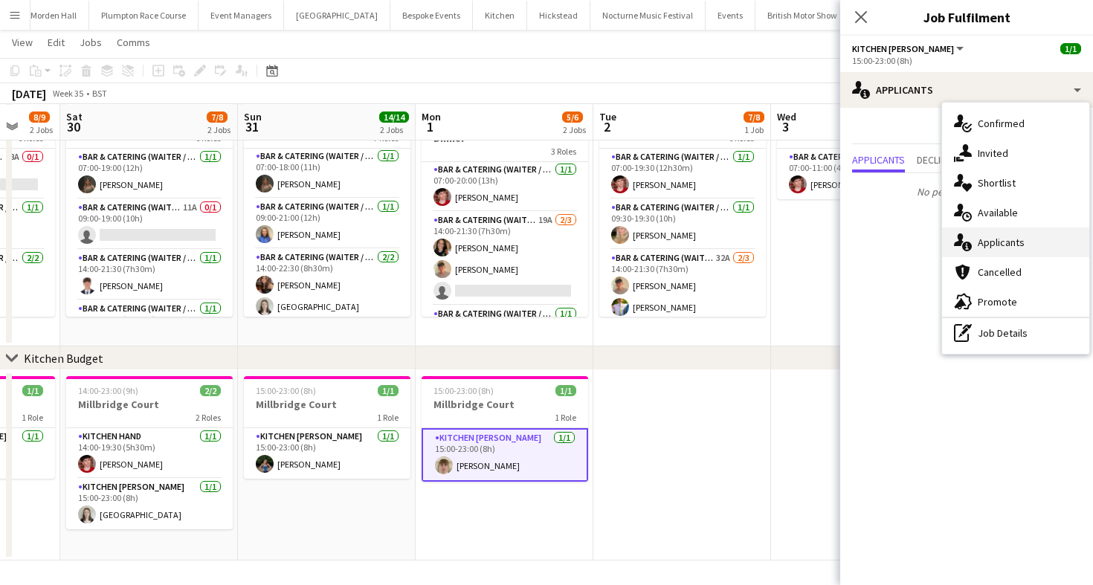
click at [1032, 239] on div "single-neutral-actions-information Applicants" at bounding box center [1015, 242] width 147 height 30
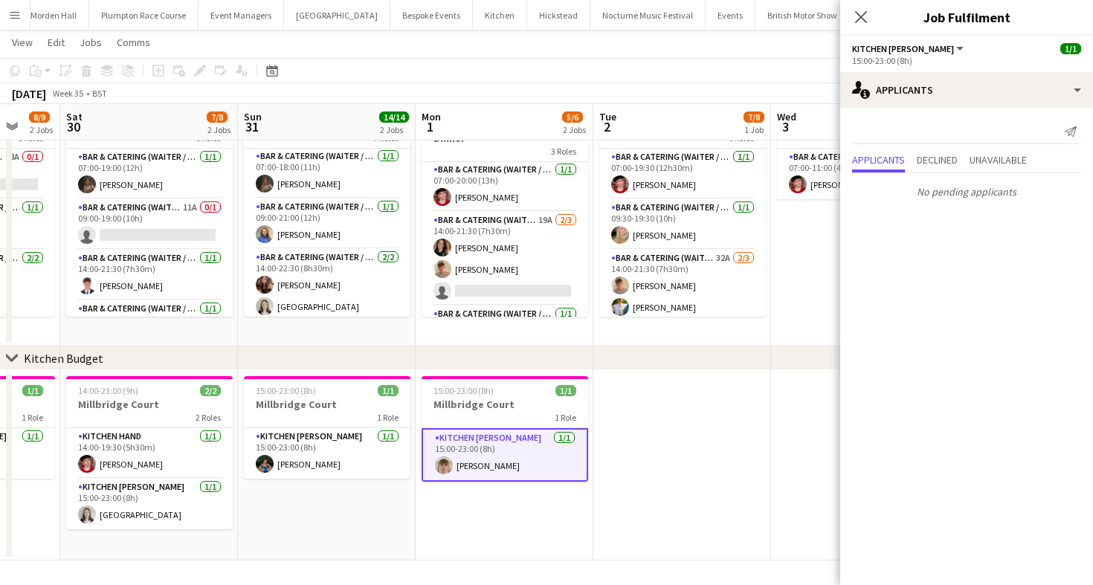
click at [641, 99] on div "[DATE] Week 35 • BST" at bounding box center [546, 93] width 1093 height 21
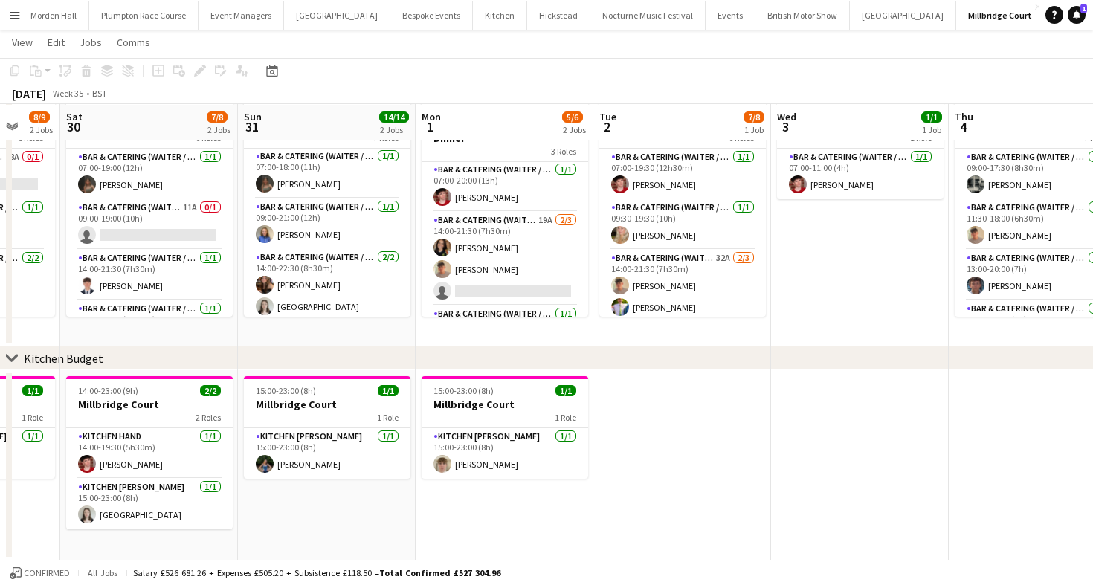
scroll to position [0, 472]
click at [783, 110] on span "Wed" at bounding box center [786, 116] width 19 height 13
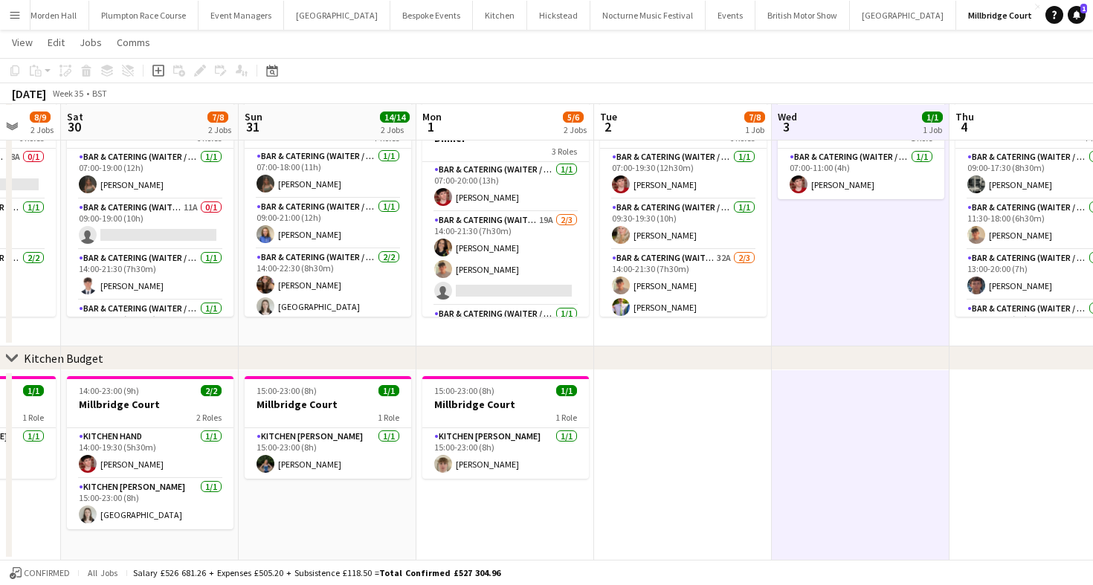
scroll to position [0, 0]
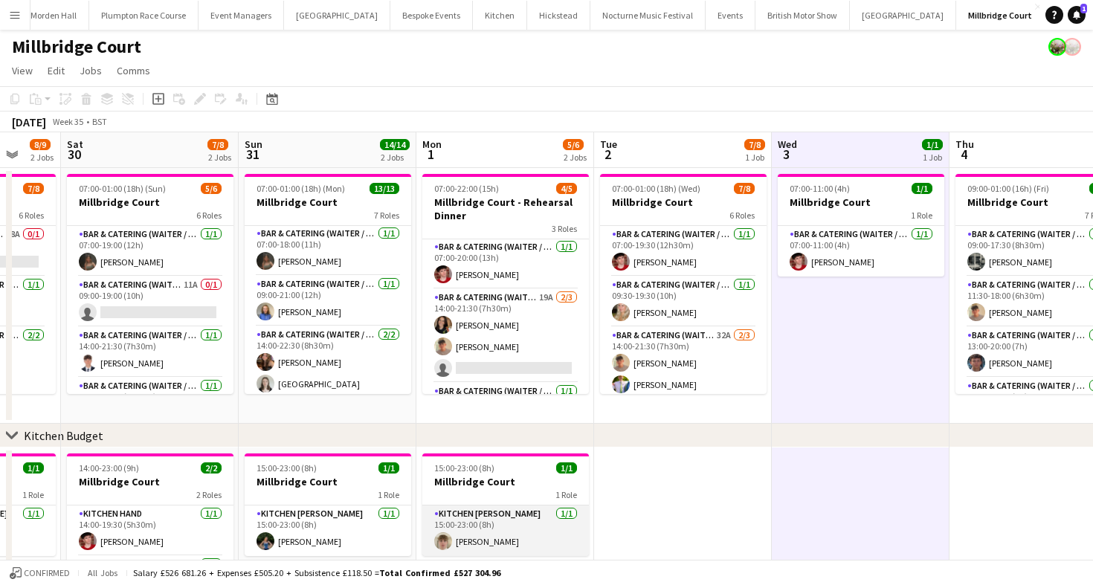
click at [517, 530] on app-card-role "Kitchen [PERSON_NAME] [DATE] 15:00-23:00 (8h) [PERSON_NAME]" at bounding box center [505, 530] width 166 height 51
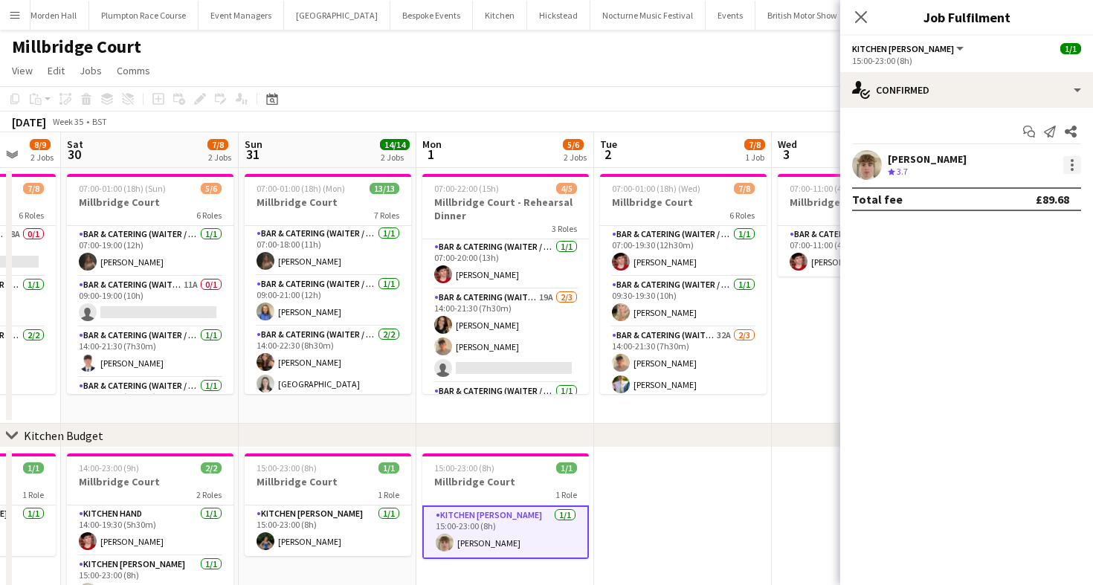
click at [1071, 164] on div at bounding box center [1071, 165] width 3 height 3
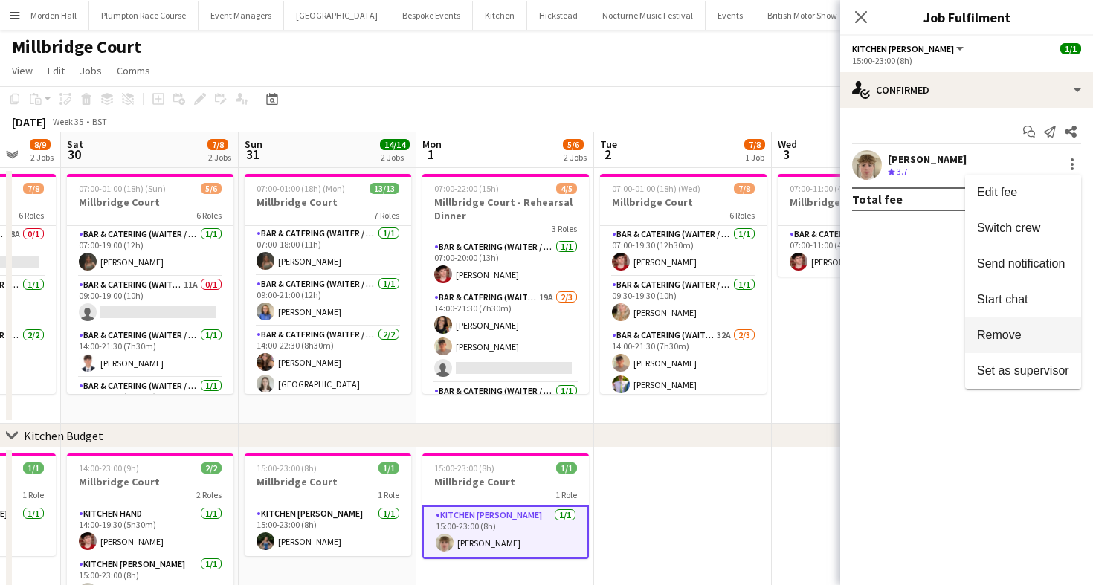
click at [1022, 331] on span "Remove" at bounding box center [1023, 335] width 92 height 13
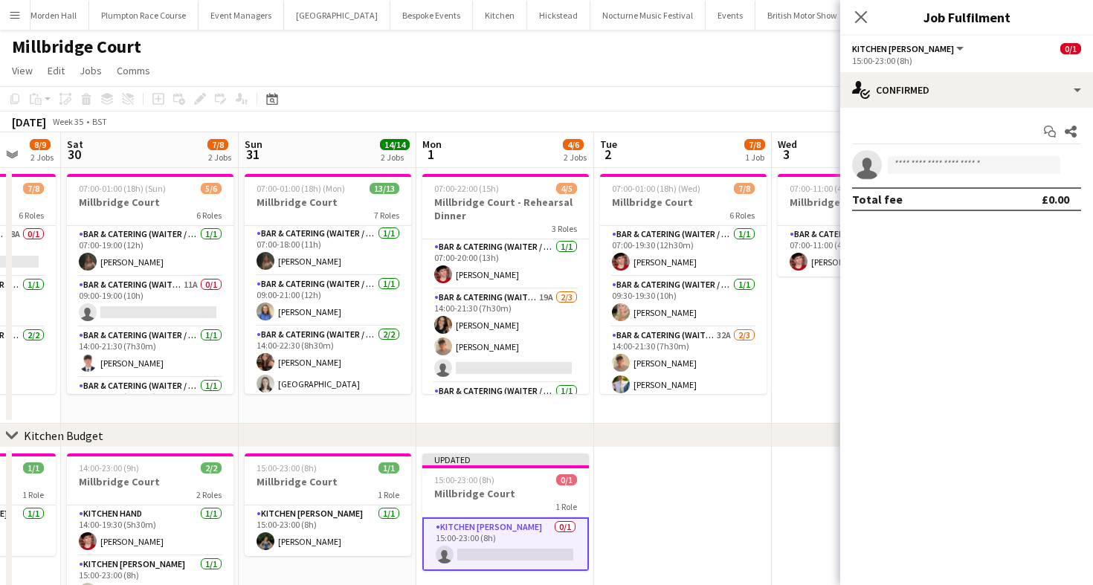
click at [734, 123] on div "[DATE] Week 35 • BST Publish 1 job Revert 1 job" at bounding box center [546, 121] width 1093 height 21
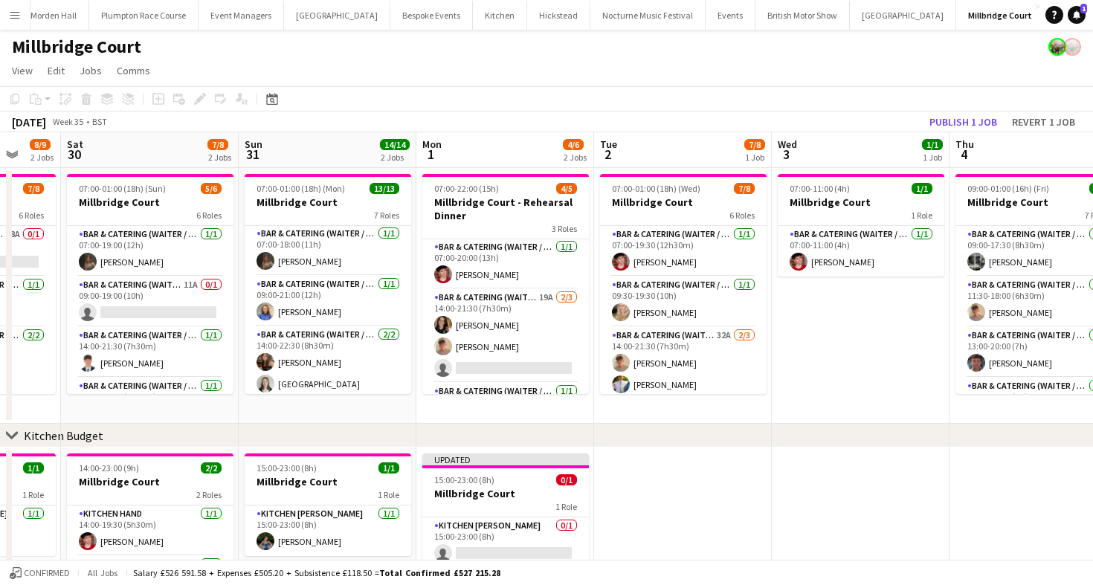
click at [959, 132] on div "[DATE] Week 35 • BST Publish 1 job Revert 1 job" at bounding box center [546, 121] width 1093 height 21
click at [952, 120] on button "Publish 1 job" at bounding box center [963, 121] width 80 height 19
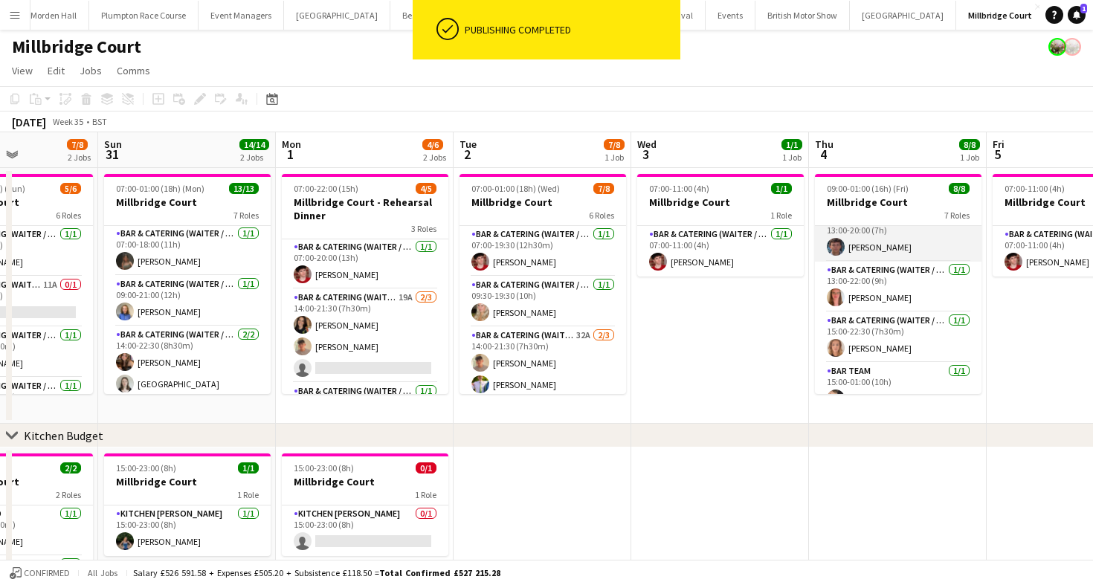
scroll to position [207, 0]
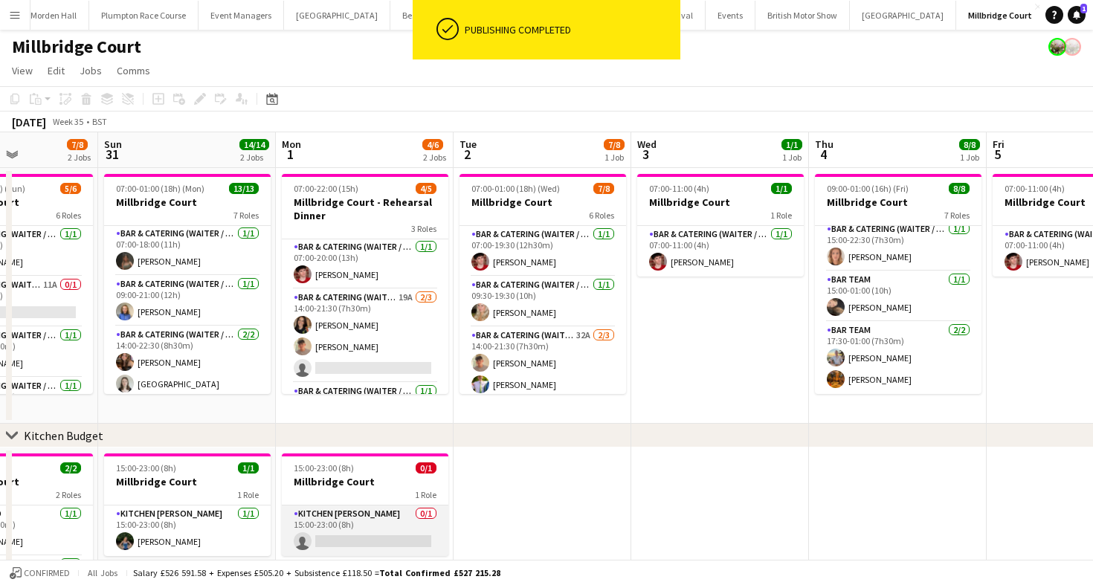
click at [349, 528] on app-card-role "Kitchen [PERSON_NAME] 0/1 15:00-23:00 (8h) single-neutral-actions" at bounding box center [365, 530] width 166 height 51
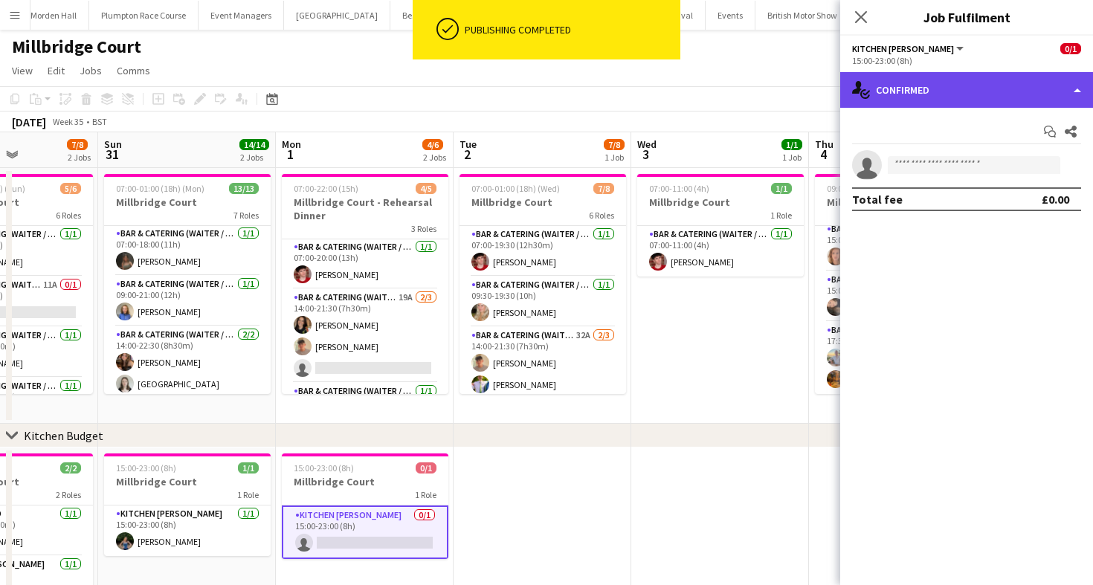
click at [940, 88] on div "single-neutral-actions-check-2 Confirmed" at bounding box center [966, 90] width 253 height 36
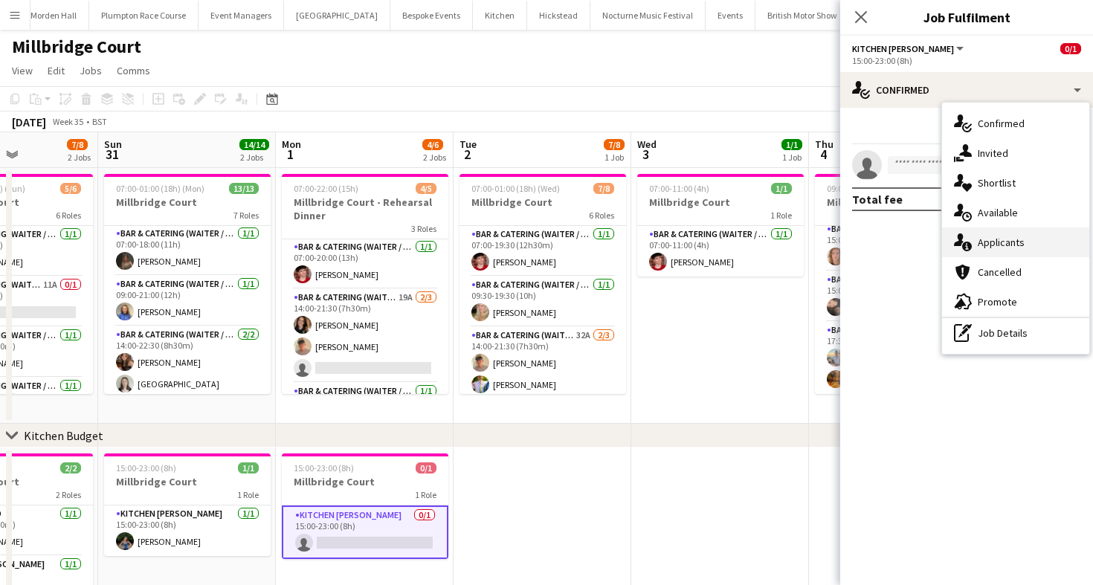
click at [1034, 236] on div "single-neutral-actions-information Applicants" at bounding box center [1015, 242] width 147 height 30
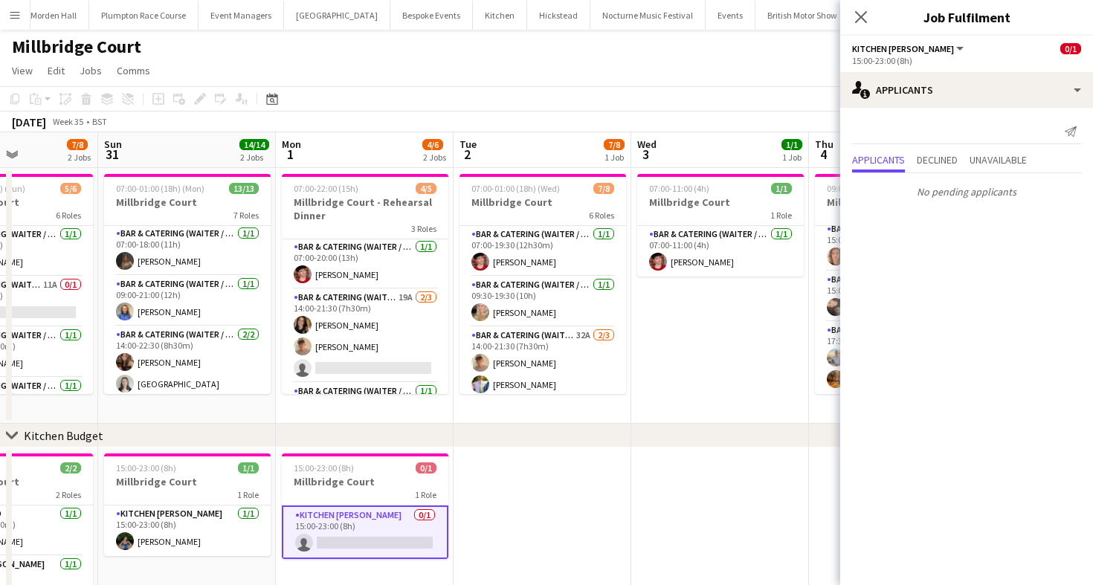
click at [931, 139] on div "Send notification" at bounding box center [966, 132] width 229 height 25
click at [938, 155] on span "Declined" at bounding box center [936, 160] width 41 height 10
click at [1002, 135] on span "Unavailable" at bounding box center [997, 131] width 57 height 22
click at [624, 93] on app-toolbar "Copy Paste Paste Command V Paste with crew Command Shift V Paste linked Job [GE…" at bounding box center [546, 98] width 1093 height 25
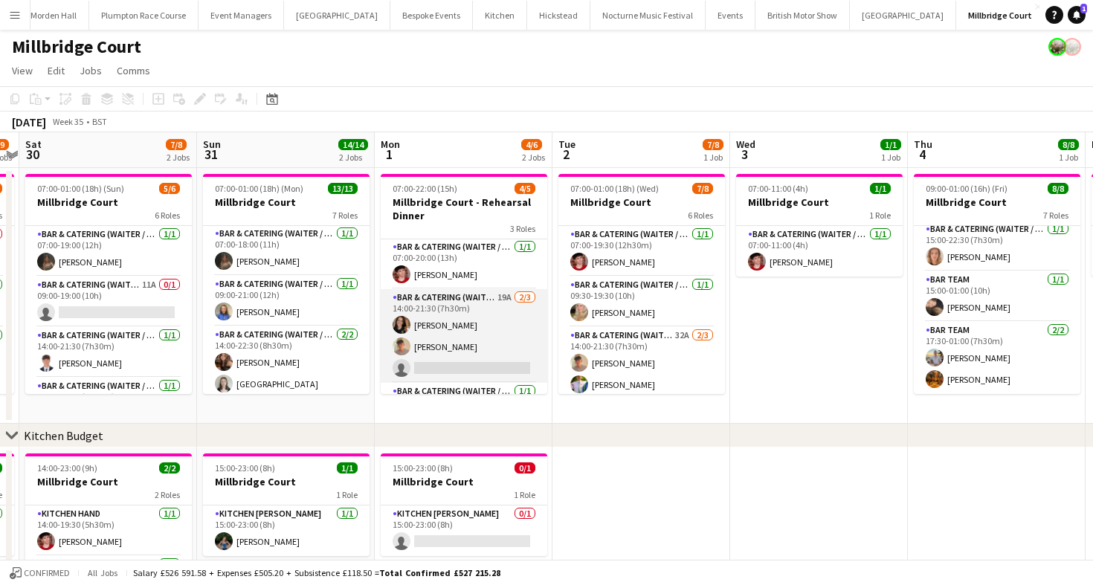
scroll to position [40, 0]
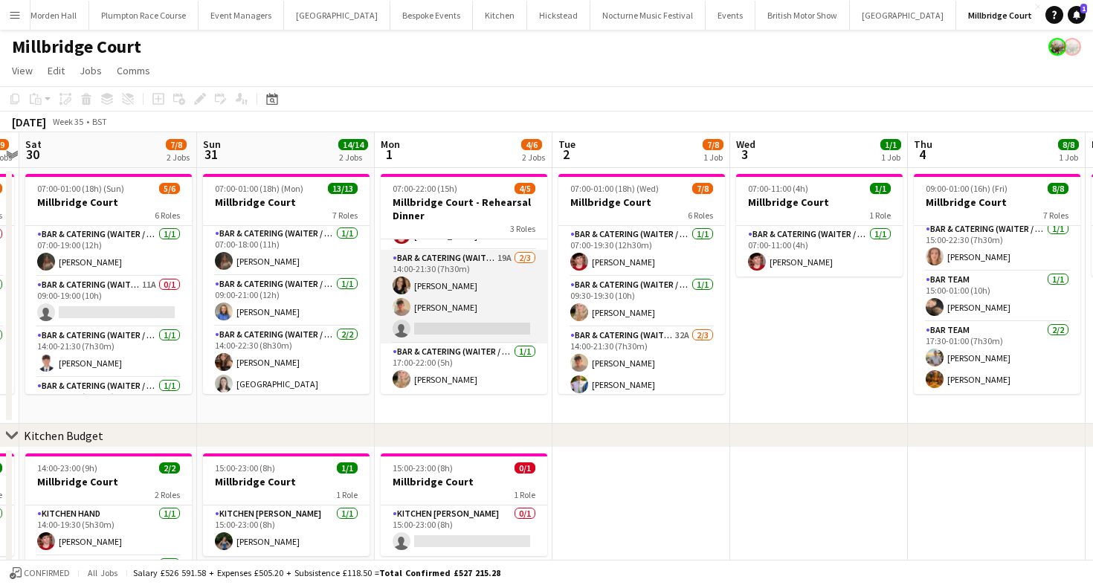
click at [486, 306] on app-card-role "Bar & Catering (Waiter / waitress) 19A [DATE] 14:00-21:30 (7h30m) [PERSON_NAME]…" at bounding box center [464, 297] width 166 height 94
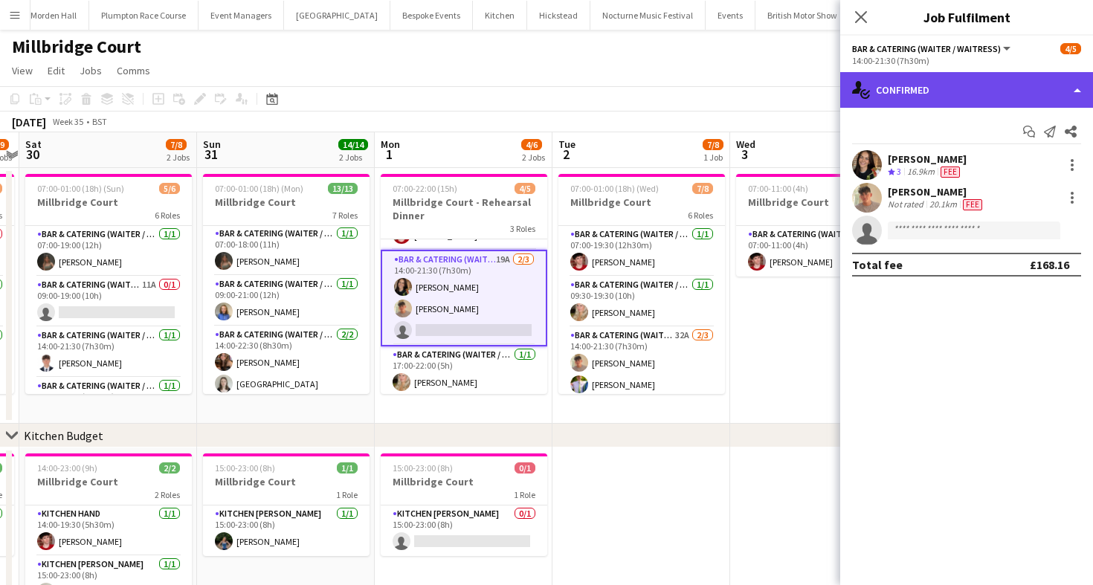
click at [922, 88] on div "single-neutral-actions-check-2 Confirmed" at bounding box center [966, 90] width 253 height 36
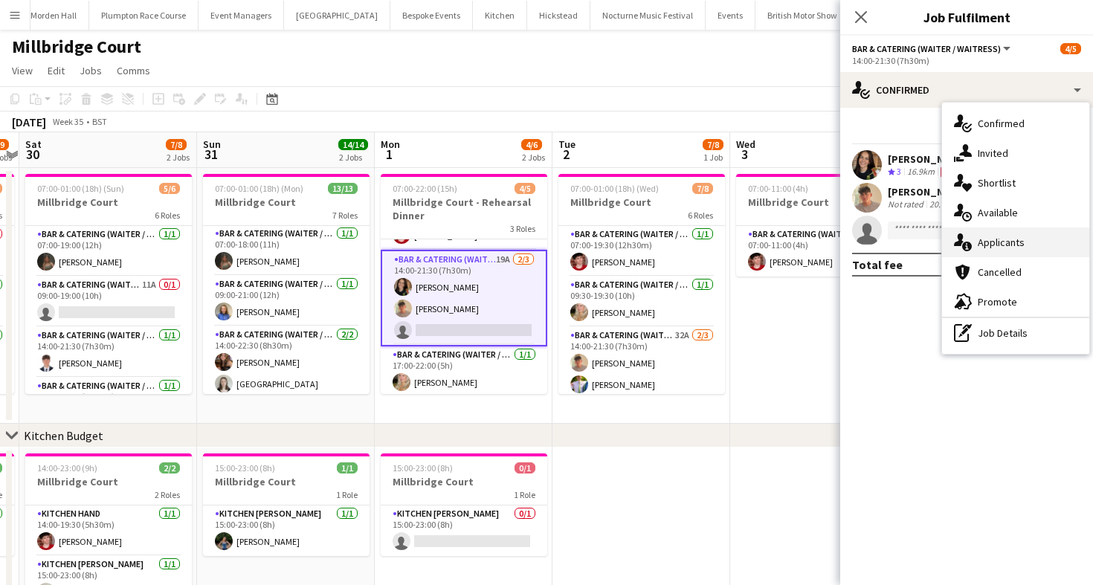
click at [1005, 237] on div "single-neutral-actions-information Applicants" at bounding box center [1015, 242] width 147 height 30
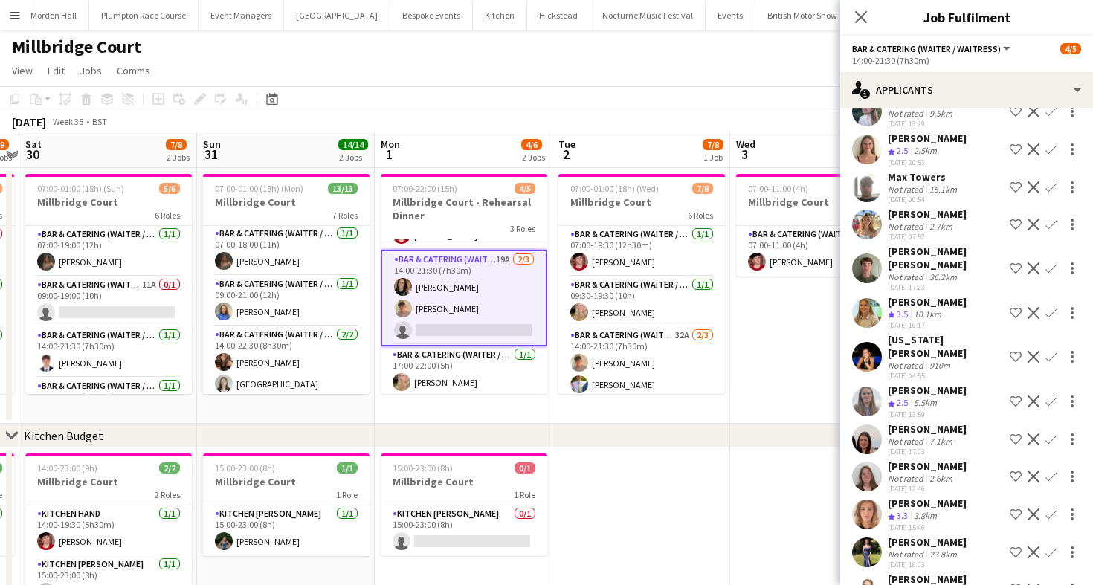
scroll to position [254, 0]
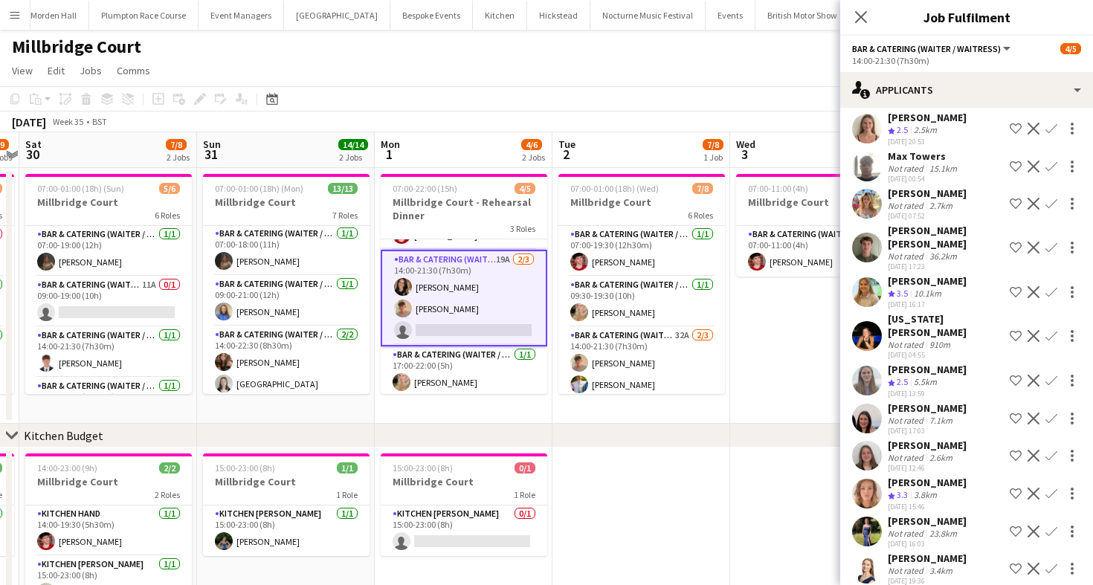
click at [670, 99] on app-toolbar "Copy Paste Paste Command V Paste with crew Command Shift V Paste linked Job [GE…" at bounding box center [546, 98] width 1093 height 25
